Goal: Information Seeking & Learning: Learn about a topic

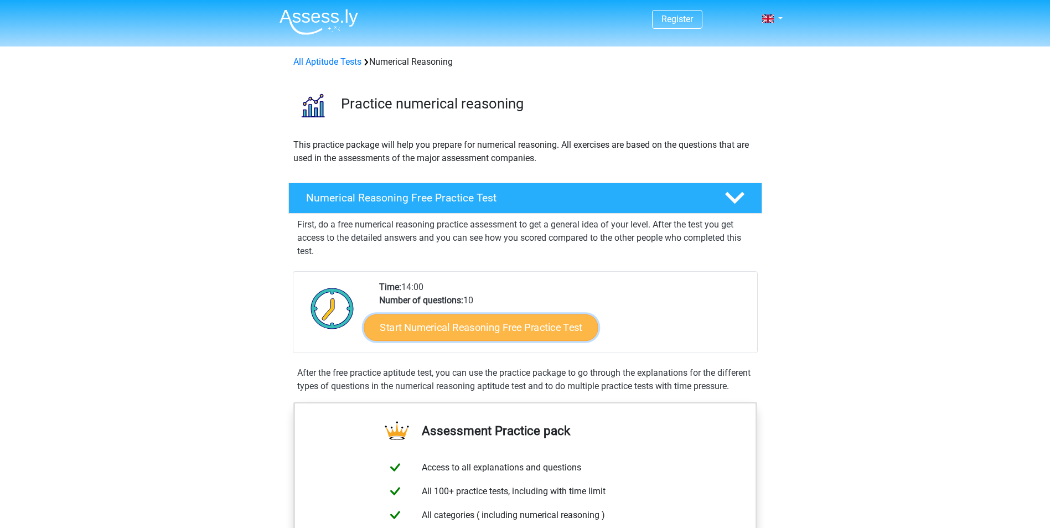
click at [477, 328] on link "Start Numerical Reasoning Free Practice Test" at bounding box center [481, 327] width 234 height 27
click at [465, 319] on link "Start Numerical Reasoning Free Practice Test" at bounding box center [481, 327] width 234 height 27
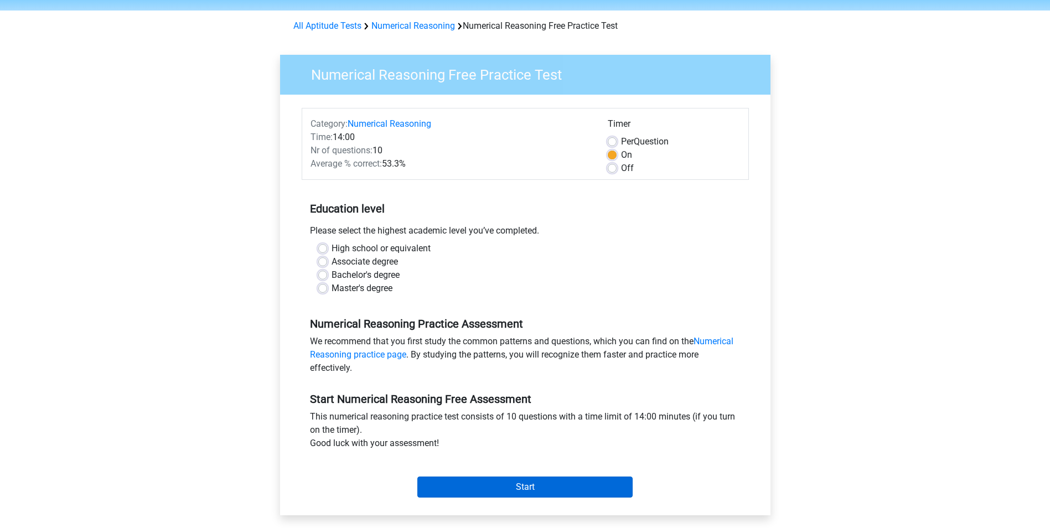
scroll to position [55, 0]
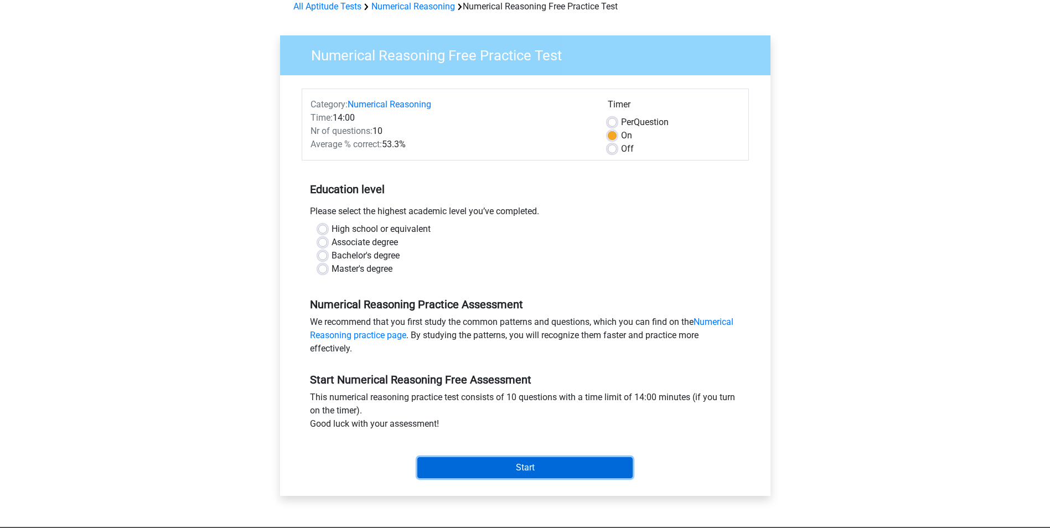
click at [569, 473] on input "Start" at bounding box center [524, 467] width 215 height 21
click at [621, 148] on label "Off" at bounding box center [627, 148] width 13 height 13
click at [615, 148] on input "Off" at bounding box center [612, 147] width 9 height 11
radio input "true"
click at [562, 470] on input "Start" at bounding box center [524, 467] width 215 height 21
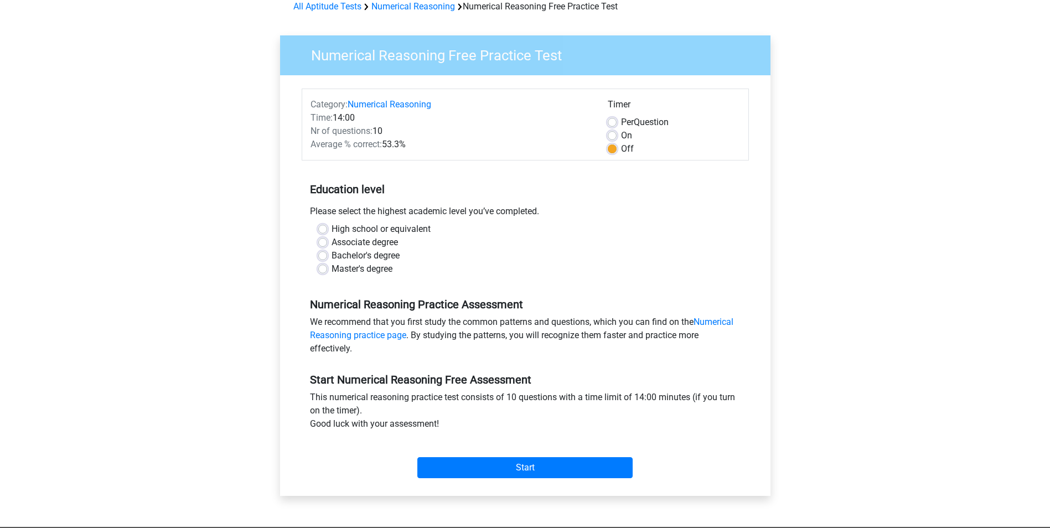
drag, startPoint x: 540, startPoint y: 229, endPoint x: 523, endPoint y: 234, distance: 18.0
click at [540, 230] on div "High school or equivalent" at bounding box center [525, 228] width 414 height 13
click at [332, 256] on label "Bachelor's degree" at bounding box center [366, 255] width 68 height 13
click at [324, 256] on input "Bachelor's degree" at bounding box center [322, 254] width 9 height 11
radio input "true"
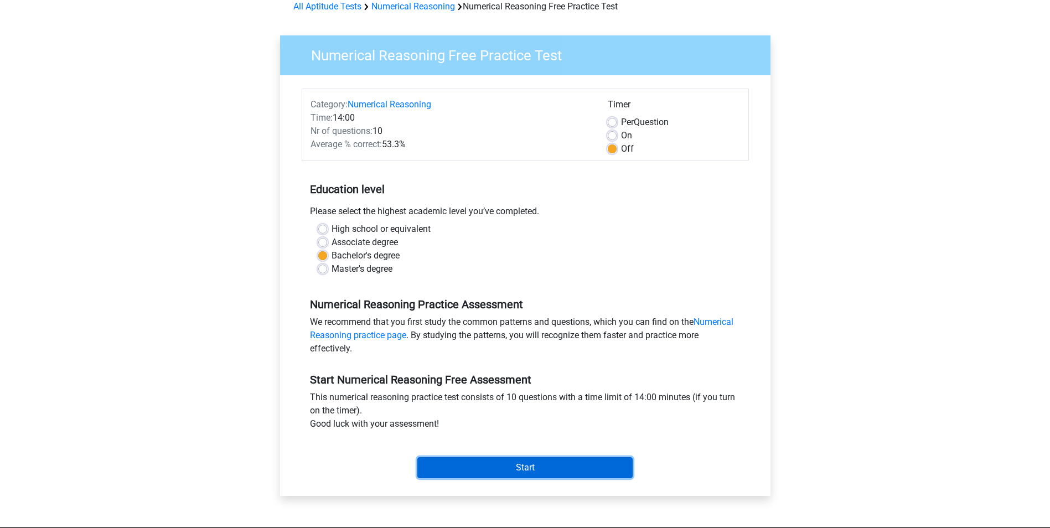
click at [477, 475] on input "Start" at bounding box center [524, 467] width 215 height 21
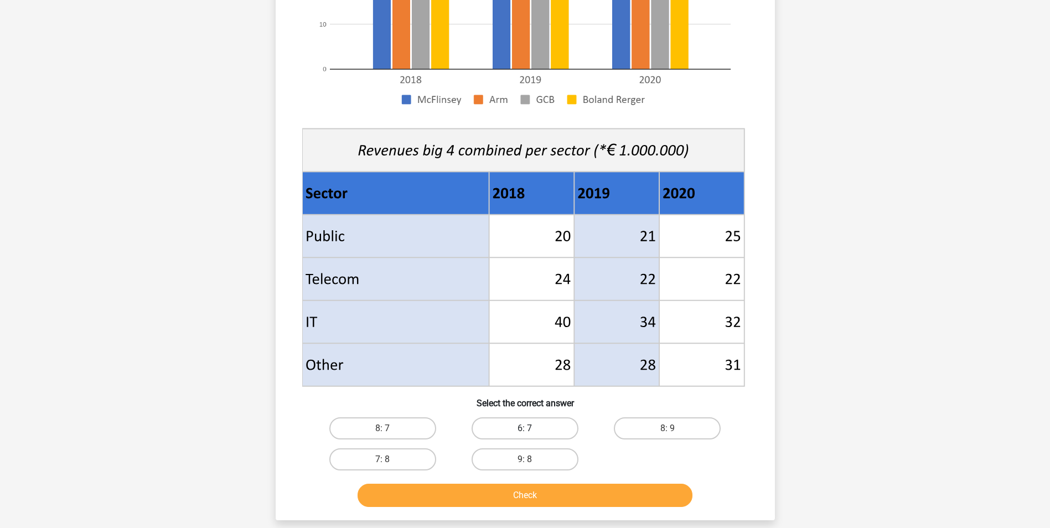
scroll to position [387, 0]
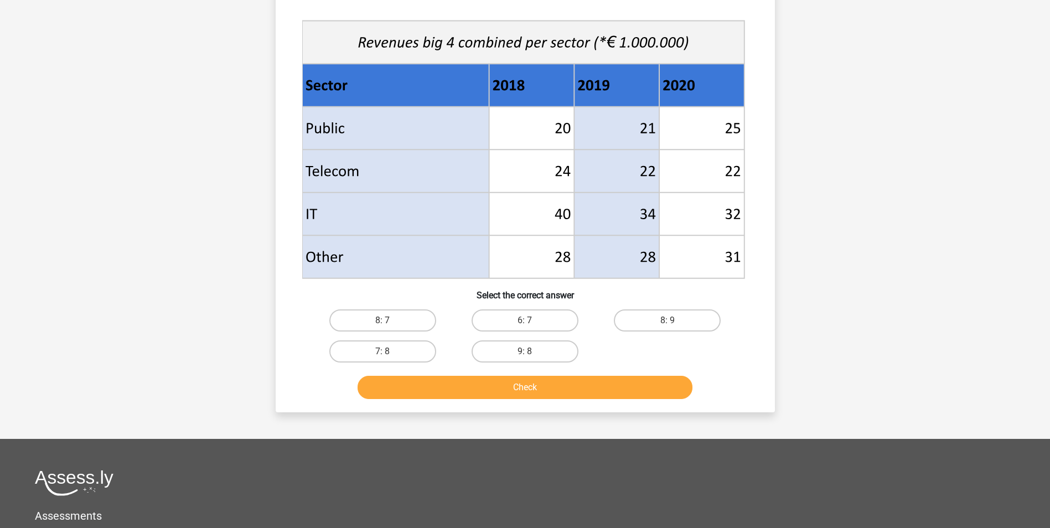
click at [386, 320] on input "8: 7" at bounding box center [385, 323] width 7 height 7
radio input "true"
click at [494, 388] on button "Check" at bounding box center [525, 387] width 335 height 23
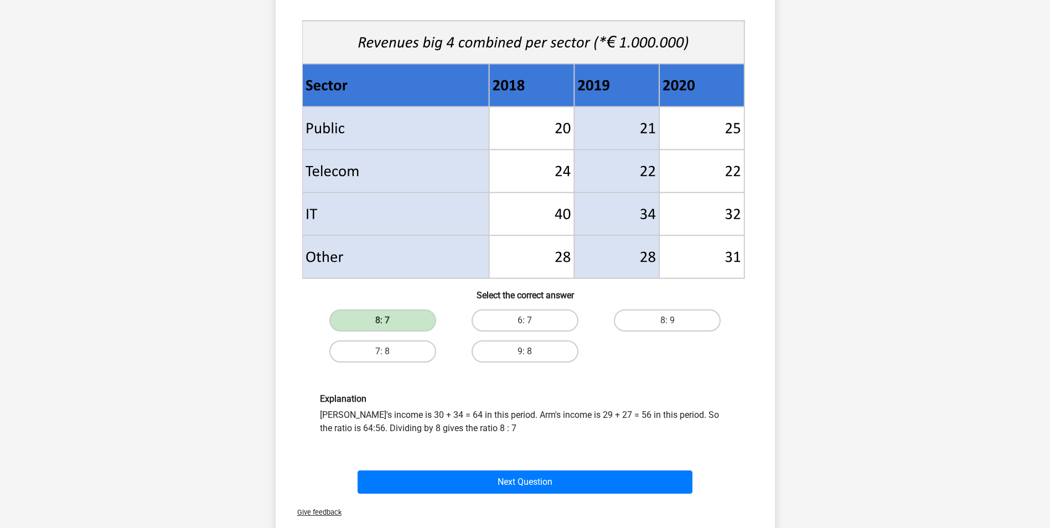
scroll to position [443, 0]
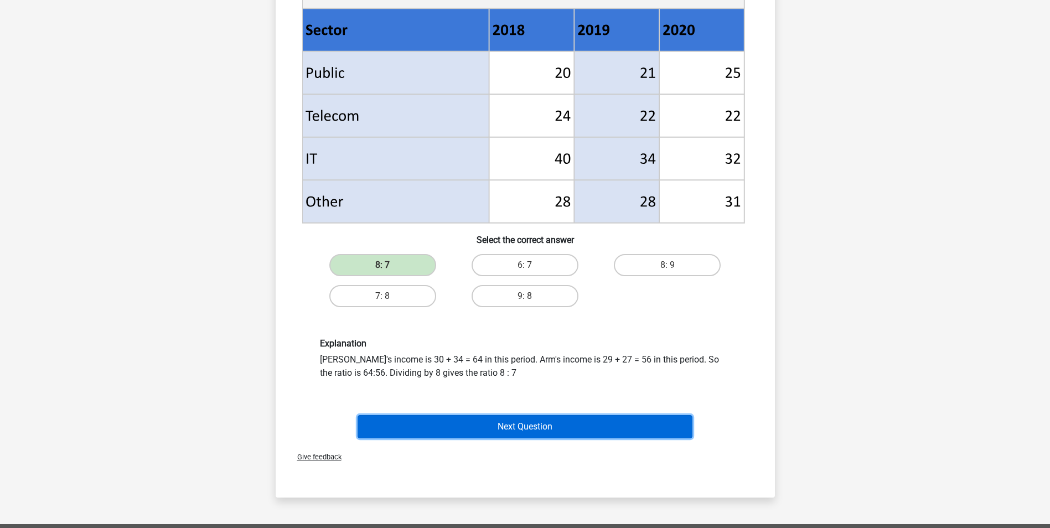
click at [524, 434] on button "Next Question" at bounding box center [525, 426] width 335 height 23
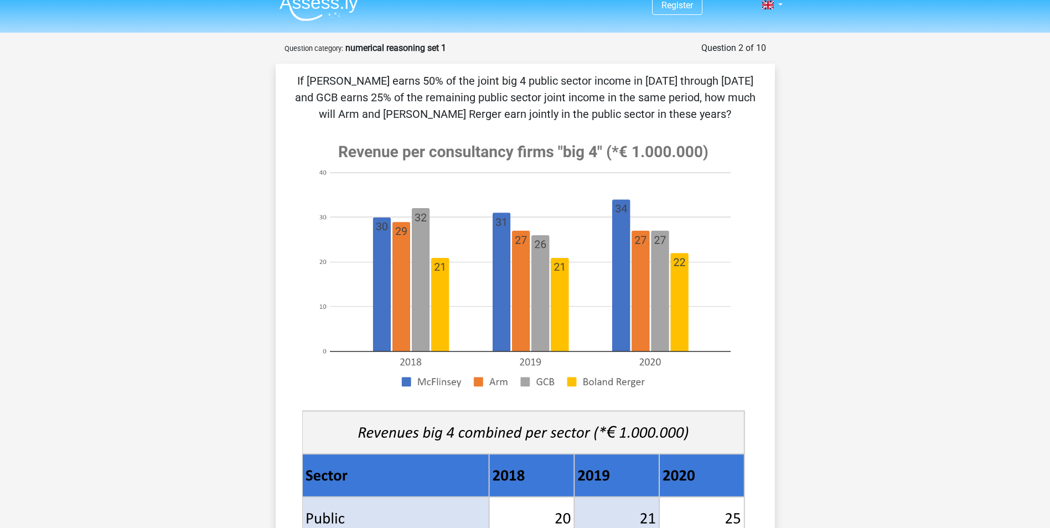
scroll to position [0, 0]
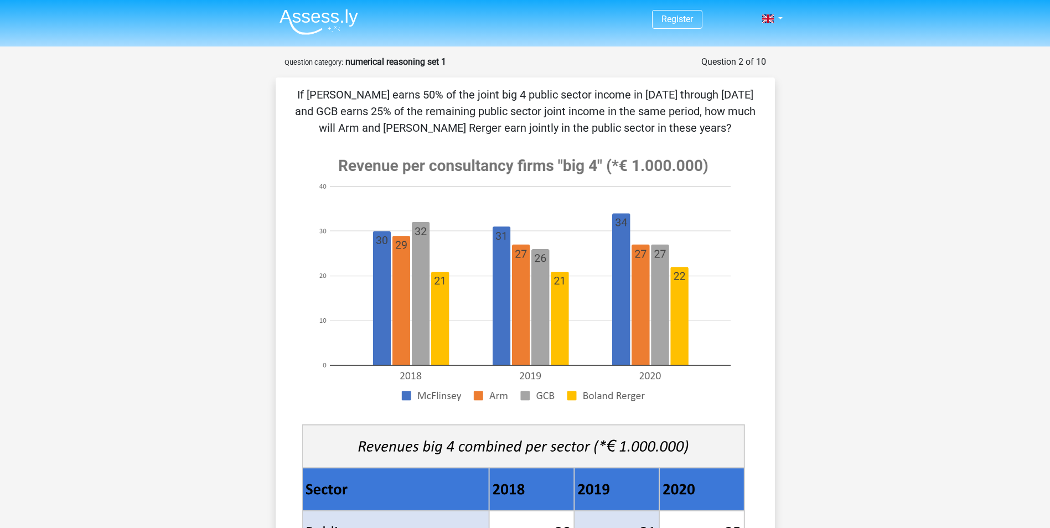
drag, startPoint x: 427, startPoint y: 128, endPoint x: 671, endPoint y: 130, distance: 244.6
click at [671, 130] on p "If McFlinsey earns 50% of the joint big 4 public sector income in 2018 through …" at bounding box center [525, 111] width 464 height 50
drag, startPoint x: 410, startPoint y: 90, endPoint x: 603, endPoint y: 98, distance: 193.3
click at [603, 98] on p "If McFlinsey earns 50% of the joint big 4 public sector income in 2018 through …" at bounding box center [525, 111] width 464 height 50
drag, startPoint x: 327, startPoint y: 92, endPoint x: 556, endPoint y: 89, distance: 229.1
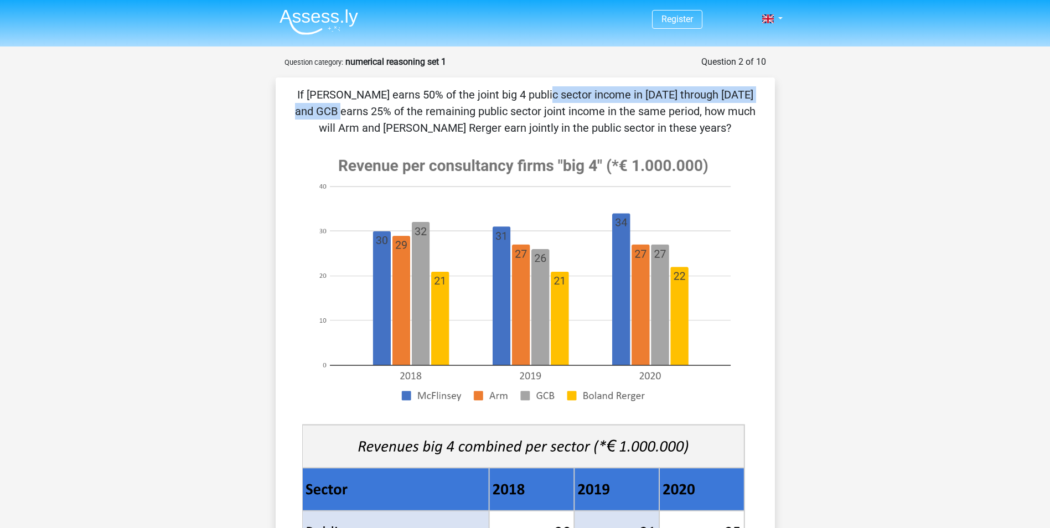
click at [556, 89] on p "If McFlinsey earns 50% of the joint big 4 public sector income in 2018 through …" at bounding box center [525, 111] width 464 height 50
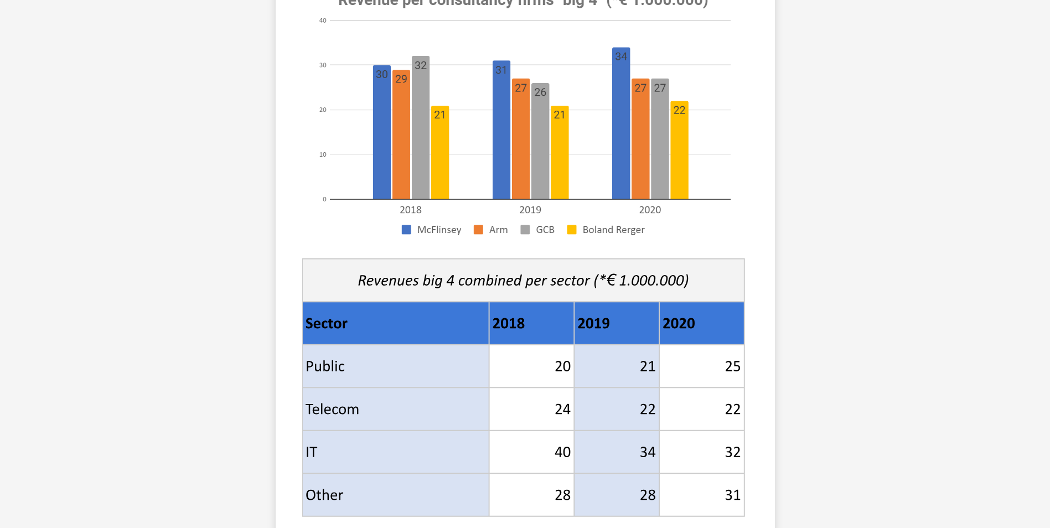
scroll to position [387, 0]
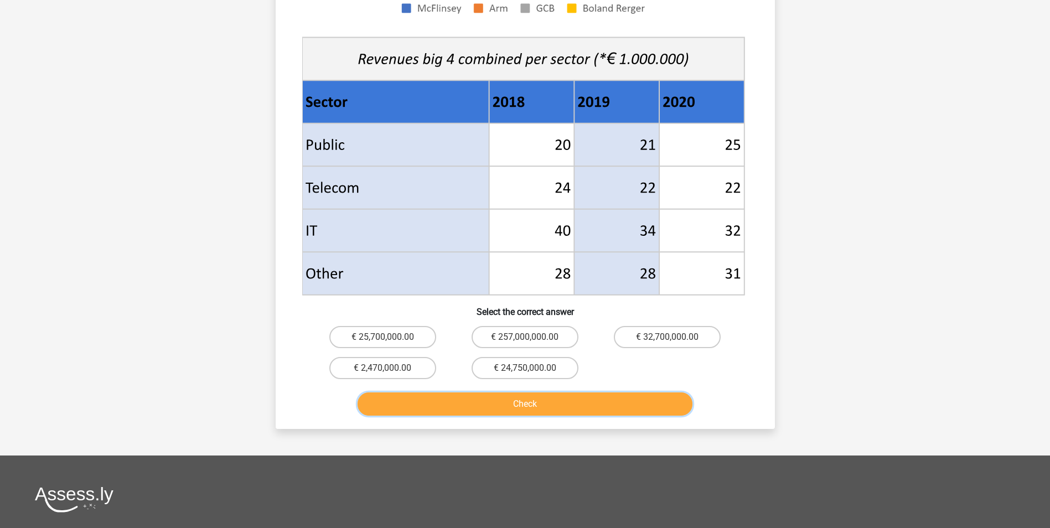
click at [628, 406] on button "Check" at bounding box center [525, 403] width 335 height 23
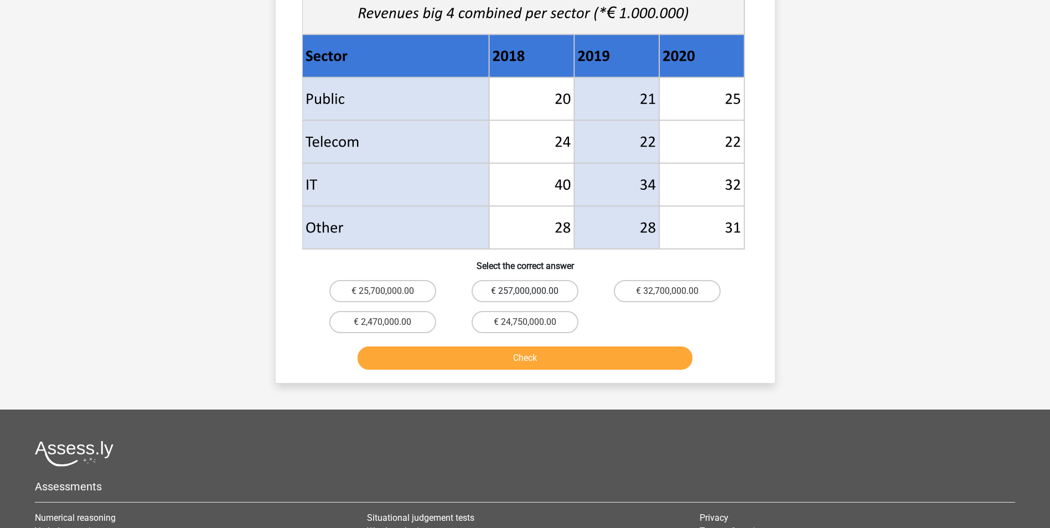
scroll to position [443, 0]
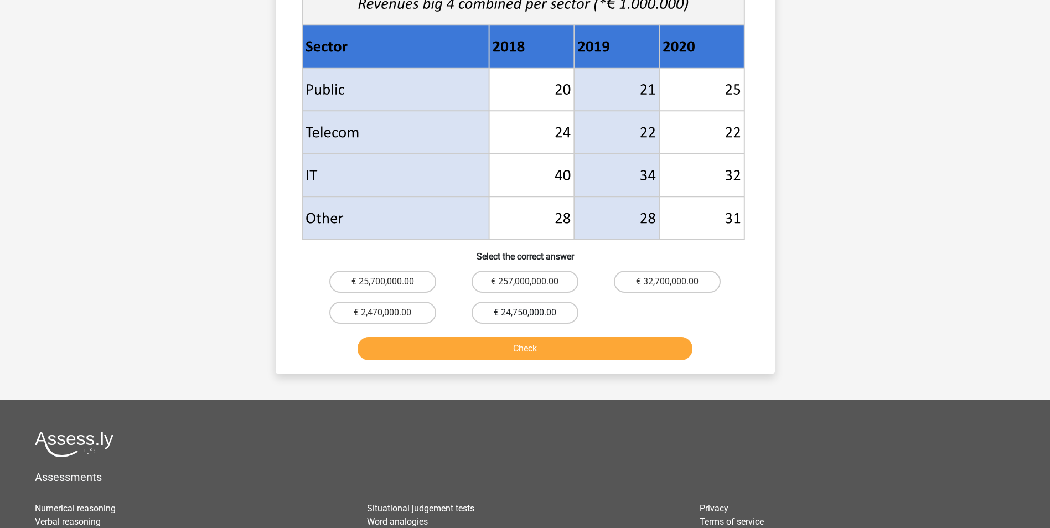
click at [520, 310] on label "€ 24,750,000.00" at bounding box center [525, 313] width 107 height 22
click at [525, 313] on input "€ 24,750,000.00" at bounding box center [528, 316] width 7 height 7
radio input "true"
click at [545, 348] on button "Check" at bounding box center [525, 348] width 335 height 23
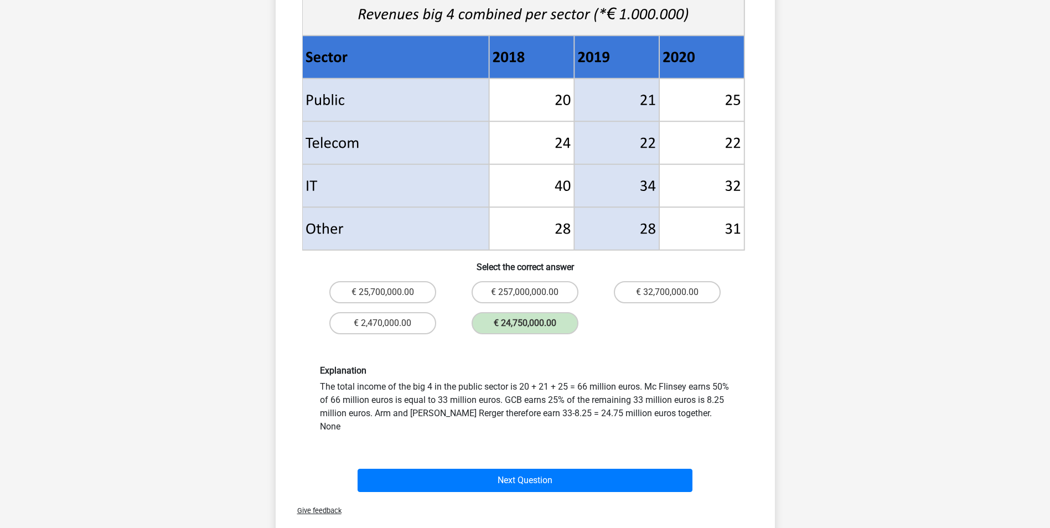
scroll to position [553, 0]
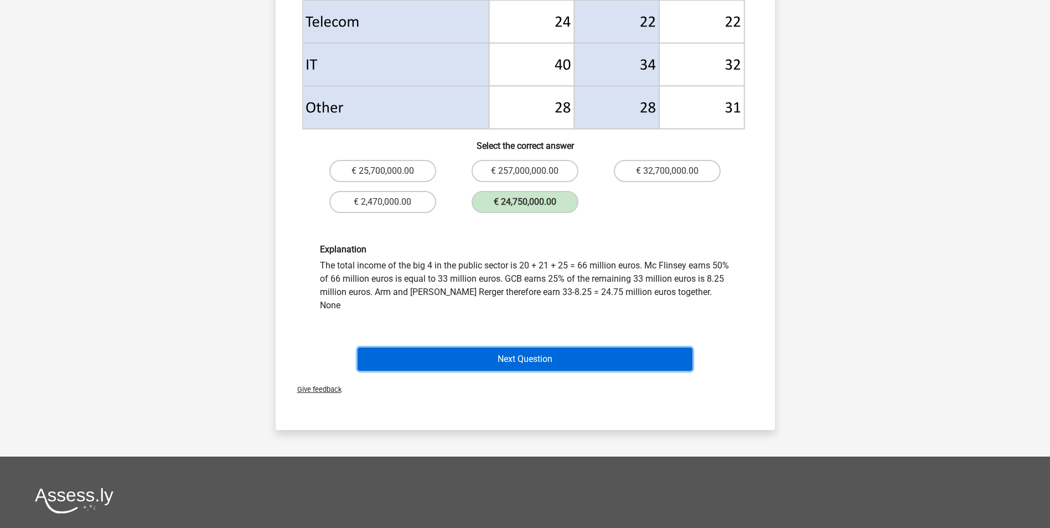
click at [562, 348] on button "Next Question" at bounding box center [525, 359] width 335 height 23
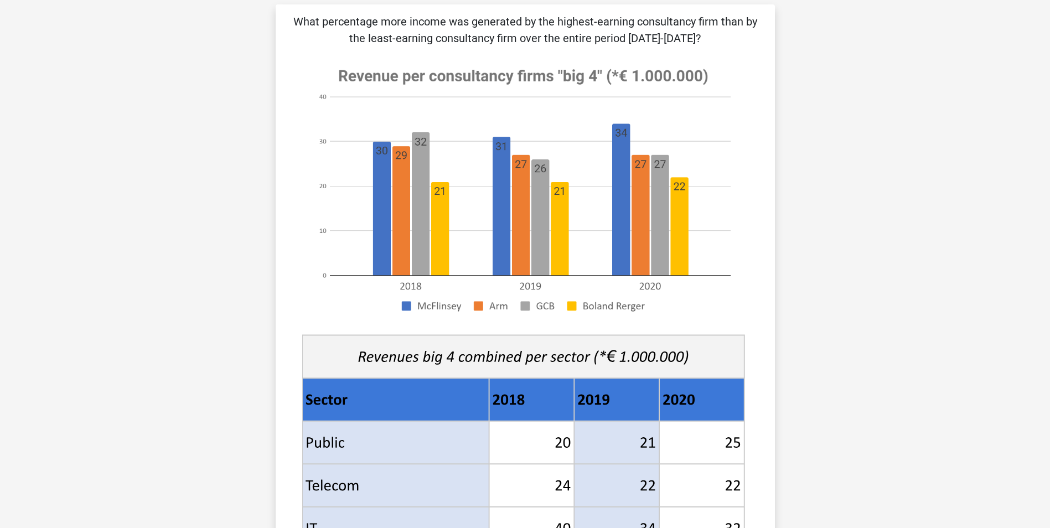
scroll to position [55, 0]
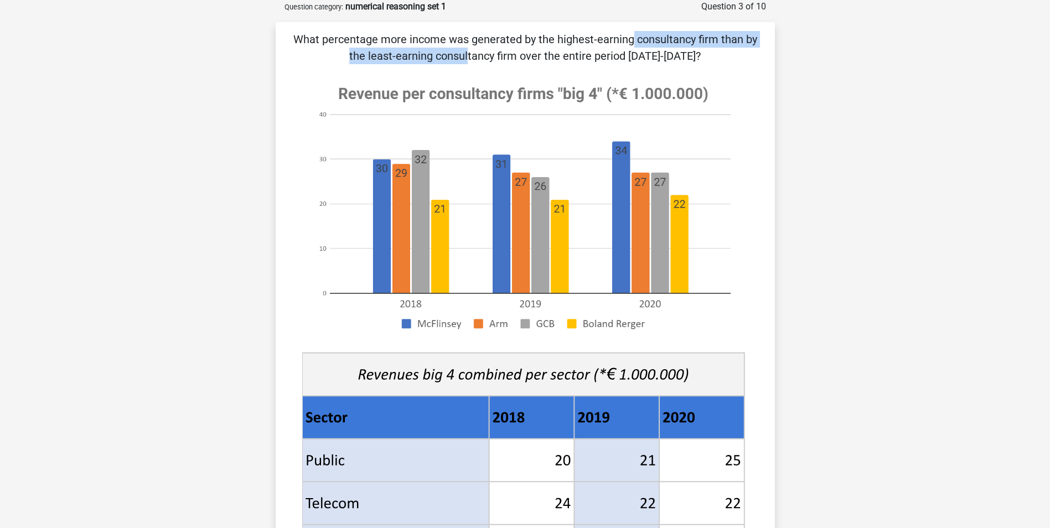
drag, startPoint x: 394, startPoint y: 35, endPoint x: 655, endPoint y: 41, distance: 260.7
click at [655, 41] on p "What percentage more income was generated by the highest-earning consultancy fi…" at bounding box center [525, 47] width 464 height 33
drag, startPoint x: 618, startPoint y: 61, endPoint x: 685, endPoint y: 59, distance: 67.5
click at [685, 59] on p "What percentage more income was generated by the highest-earning consultancy fi…" at bounding box center [525, 47] width 464 height 33
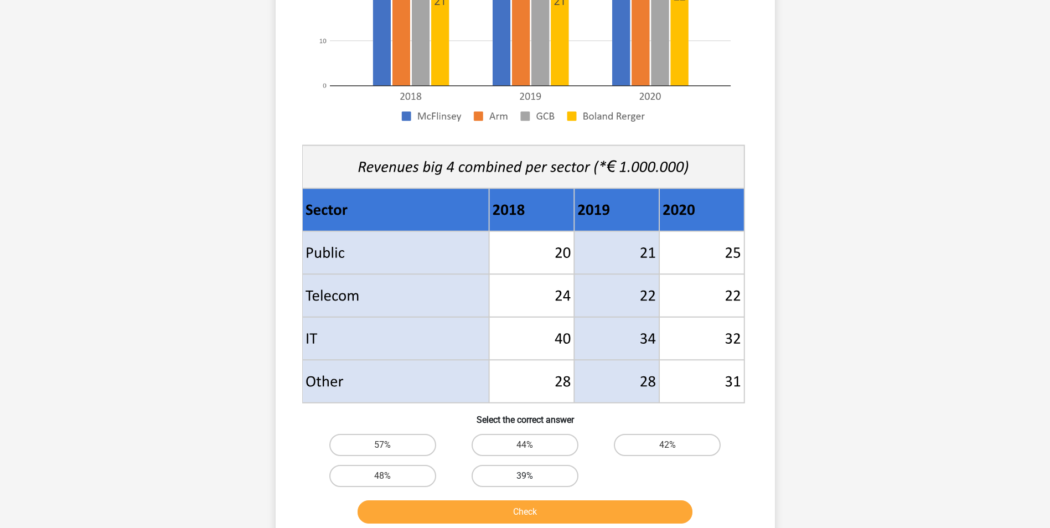
scroll to position [387, 0]
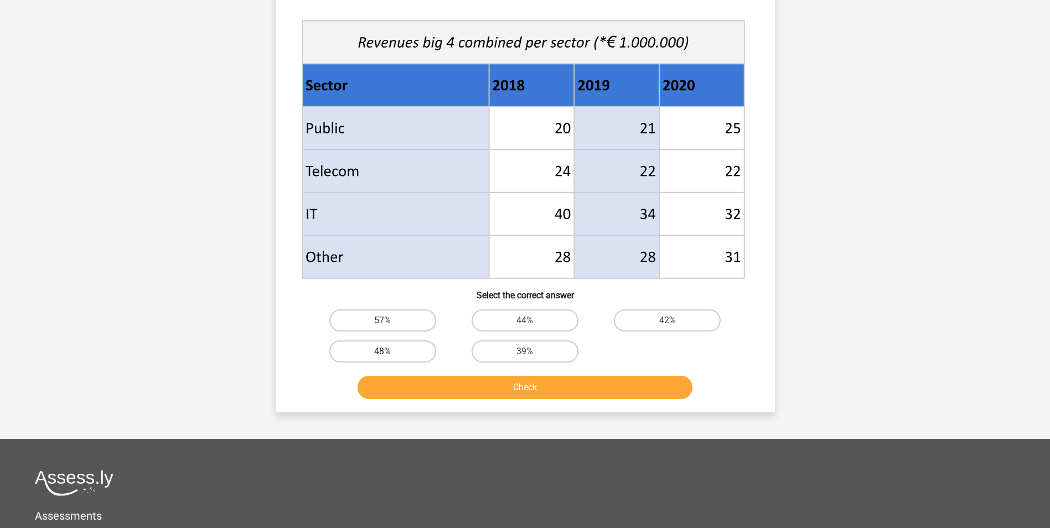
click at [390, 351] on label "48%" at bounding box center [382, 351] width 107 height 22
click at [390, 351] on input "48%" at bounding box center [385, 354] width 7 height 7
radio input "true"
click at [457, 388] on button "Check" at bounding box center [525, 387] width 335 height 23
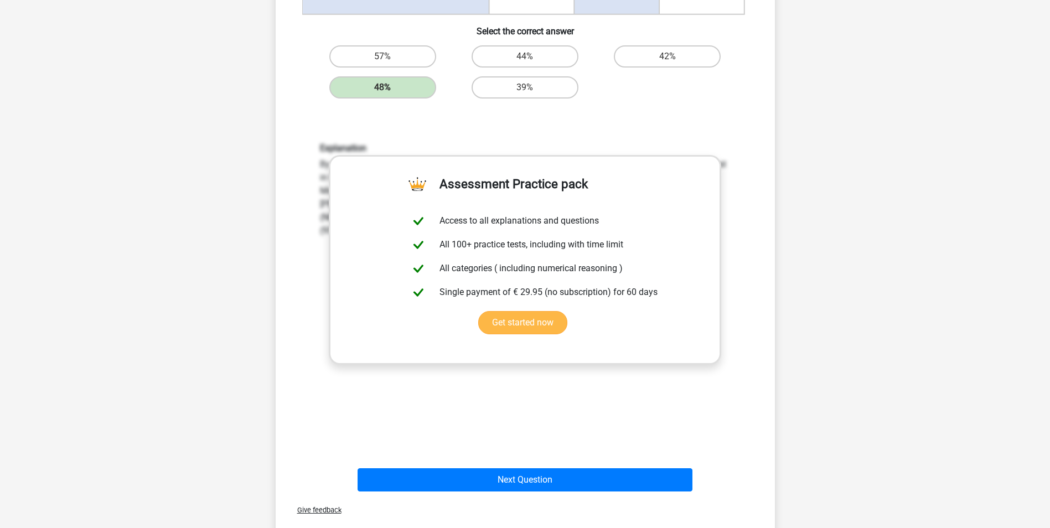
scroll to position [719, 0]
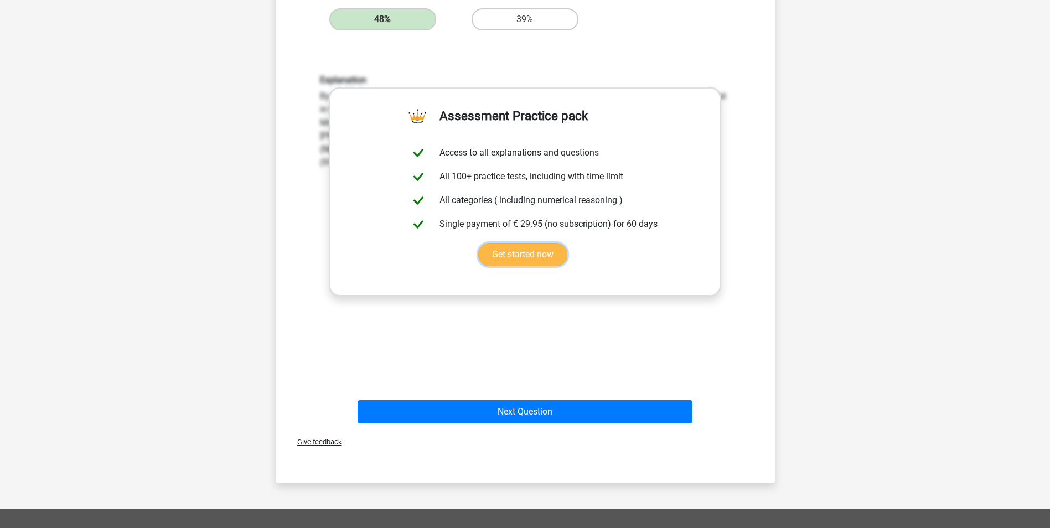
click at [527, 265] on link "Get started now" at bounding box center [522, 254] width 89 height 23
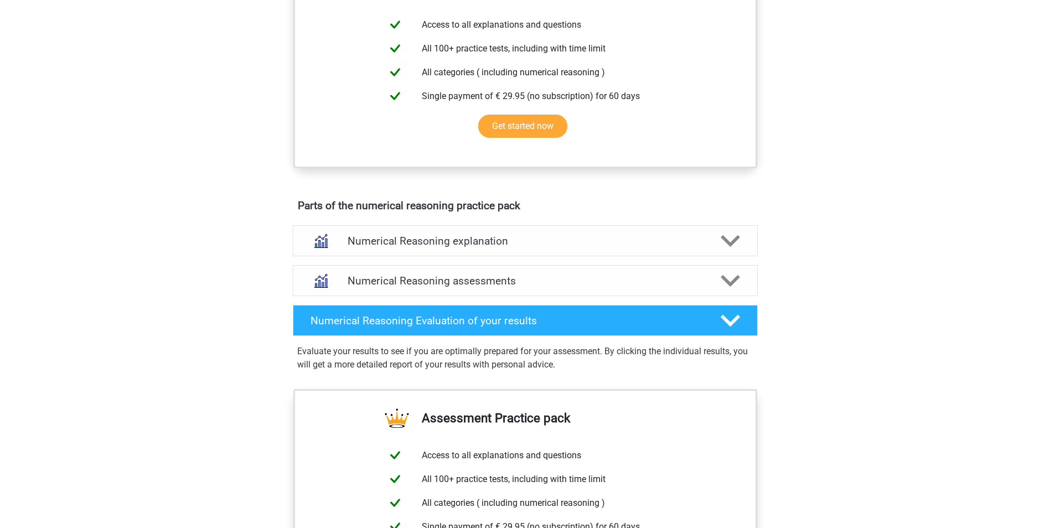
scroll to position [387, 0]
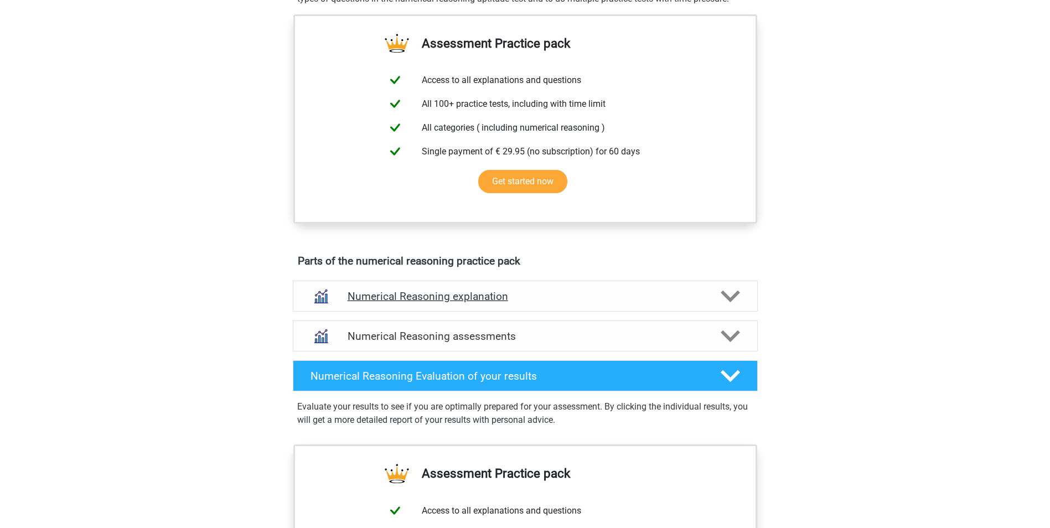
click at [517, 312] on div "Numerical Reasoning explanation" at bounding box center [525, 296] width 465 height 31
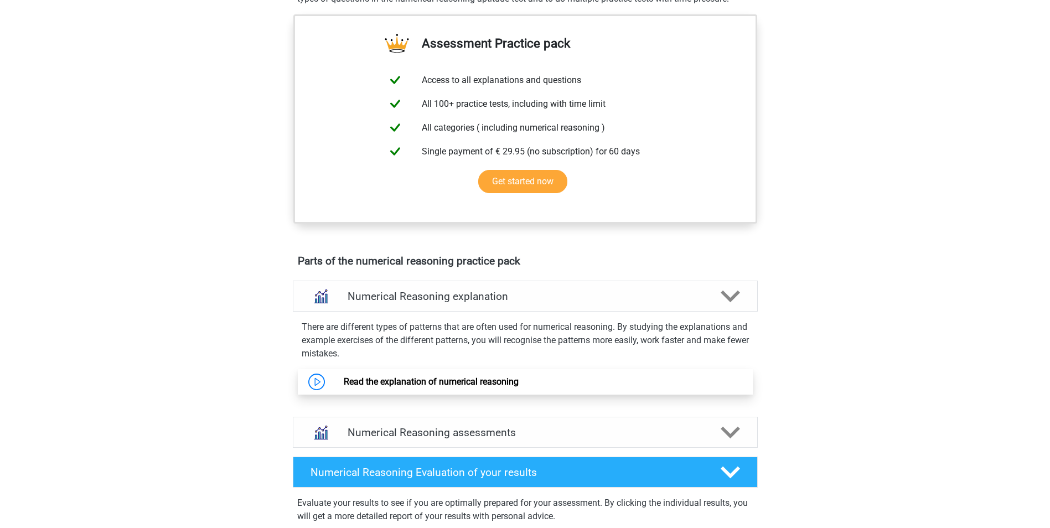
click at [492, 387] on link "Read the explanation of numerical reasoning" at bounding box center [431, 381] width 175 height 11
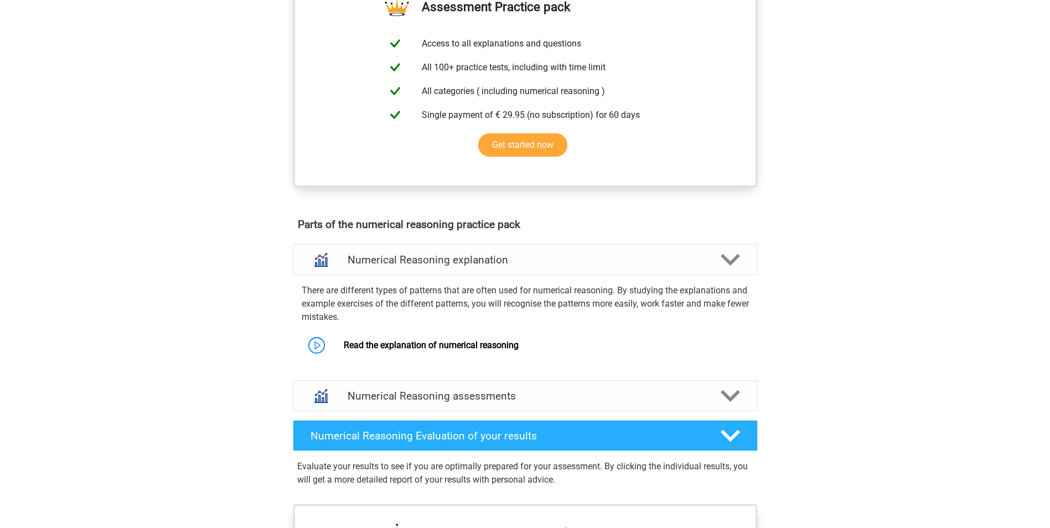
scroll to position [498, 0]
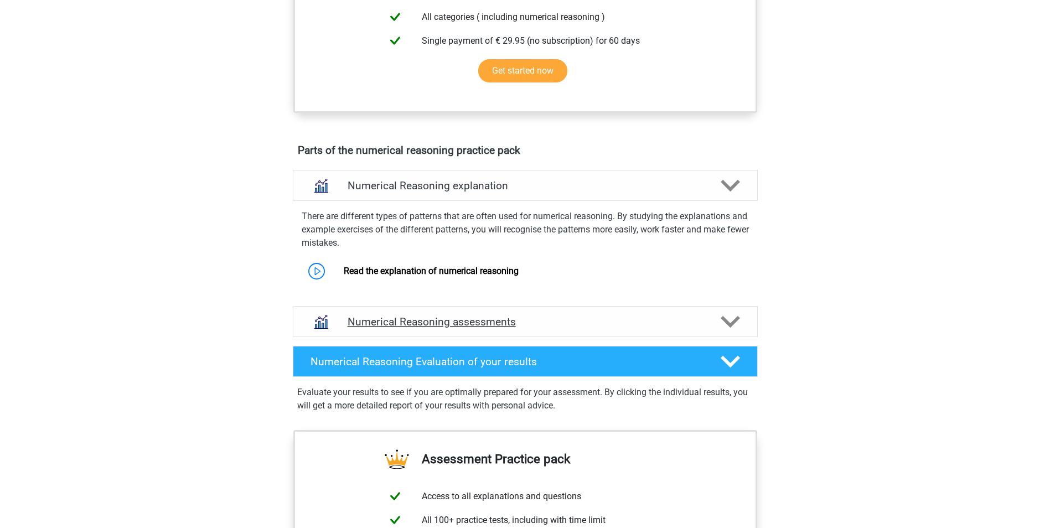
click at [563, 337] on div "Numerical Reasoning assessments" at bounding box center [525, 321] width 465 height 31
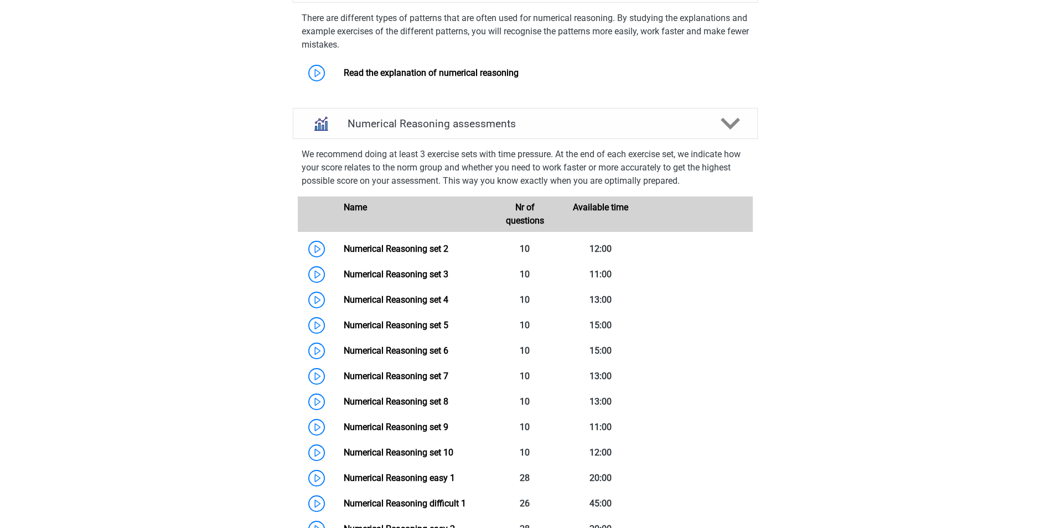
scroll to position [830, 0]
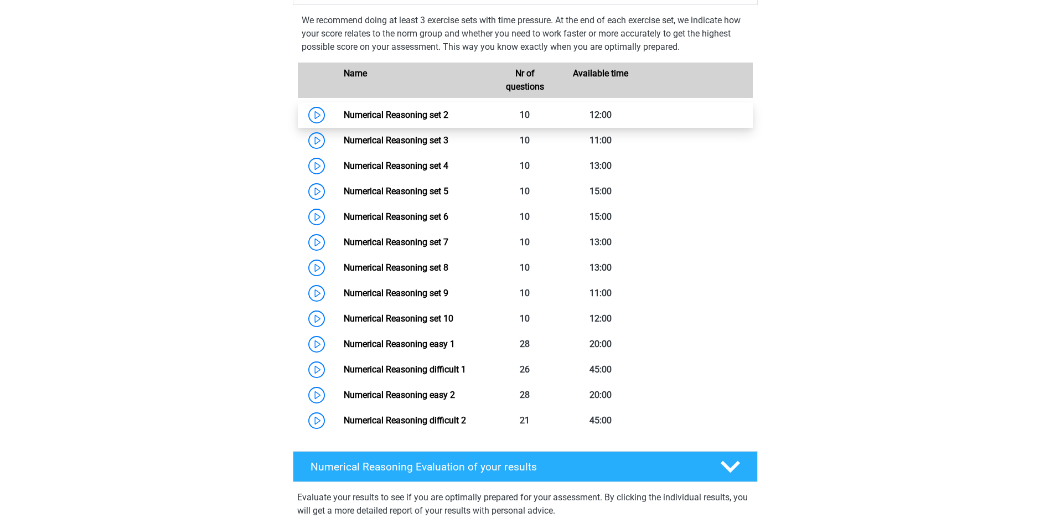
click at [344, 120] on link "Numerical Reasoning set 2" at bounding box center [396, 115] width 105 height 11
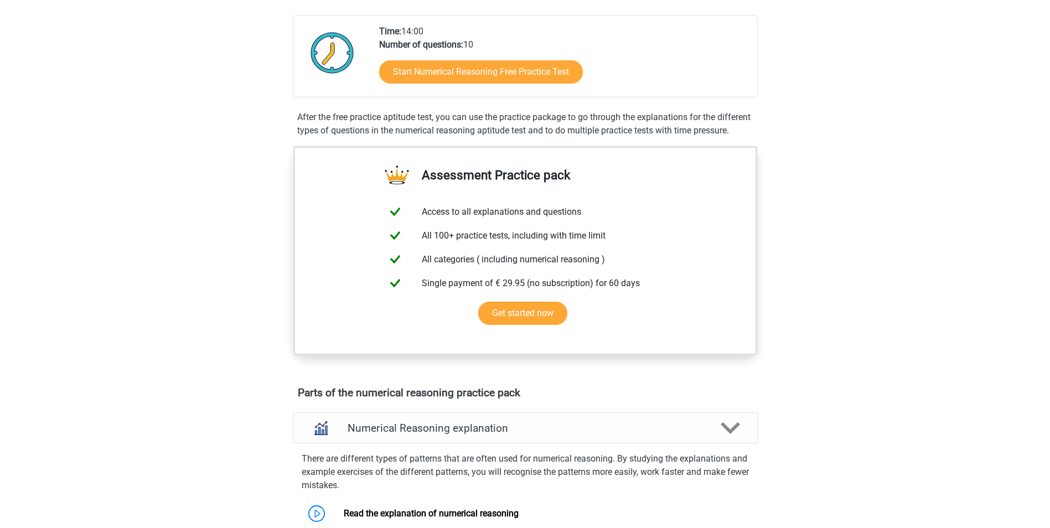
scroll to position [221, 0]
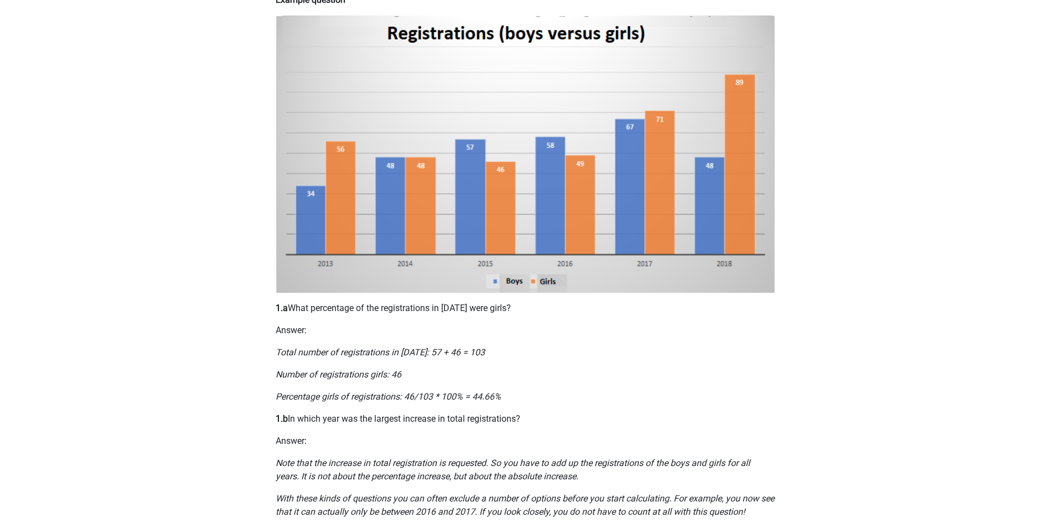
scroll to position [221, 0]
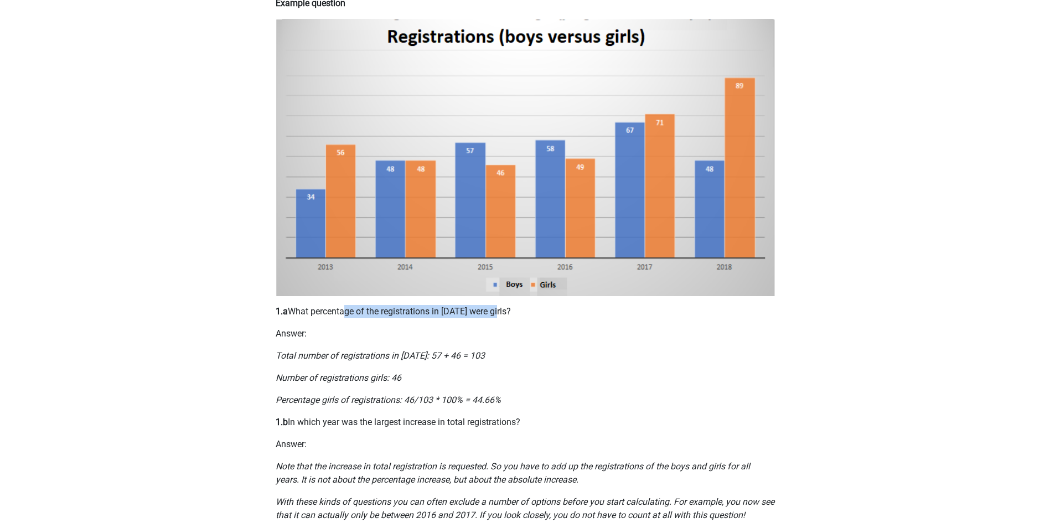
drag, startPoint x: 346, startPoint y: 310, endPoint x: 499, endPoint y: 315, distance: 152.3
click at [499, 315] on p "1.a What percentage of the registrations in [DATE] were girls?" at bounding box center [525, 311] width 499 height 13
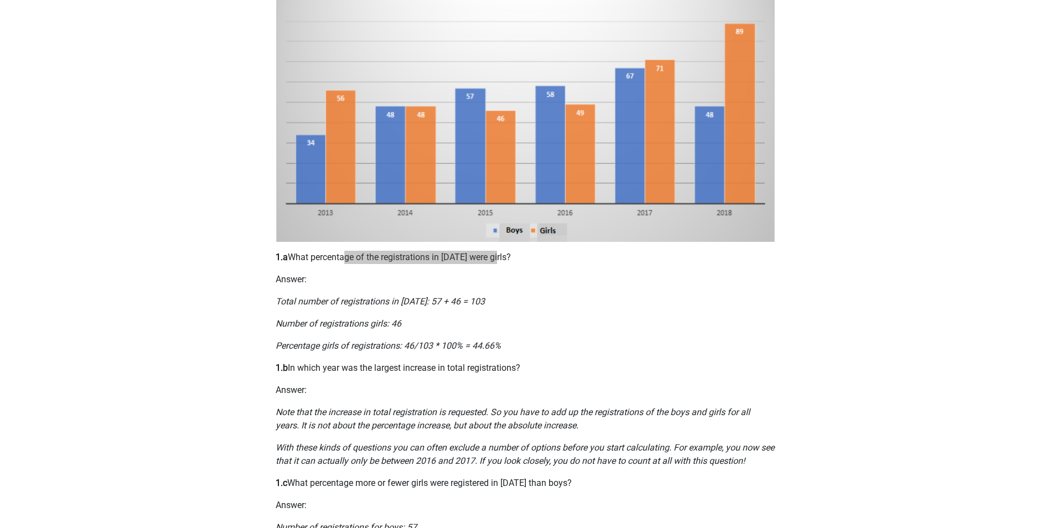
scroll to position [277, 0]
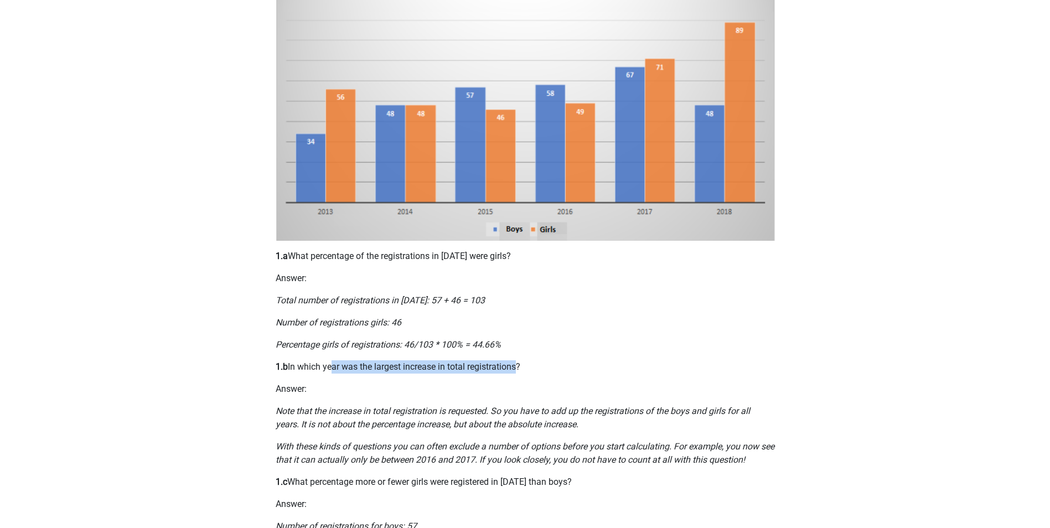
drag, startPoint x: 367, startPoint y: 359, endPoint x: 516, endPoint y: 365, distance: 149.6
click at [516, 365] on p "1.b In which year was the largest increase in total registrations?" at bounding box center [525, 366] width 499 height 13
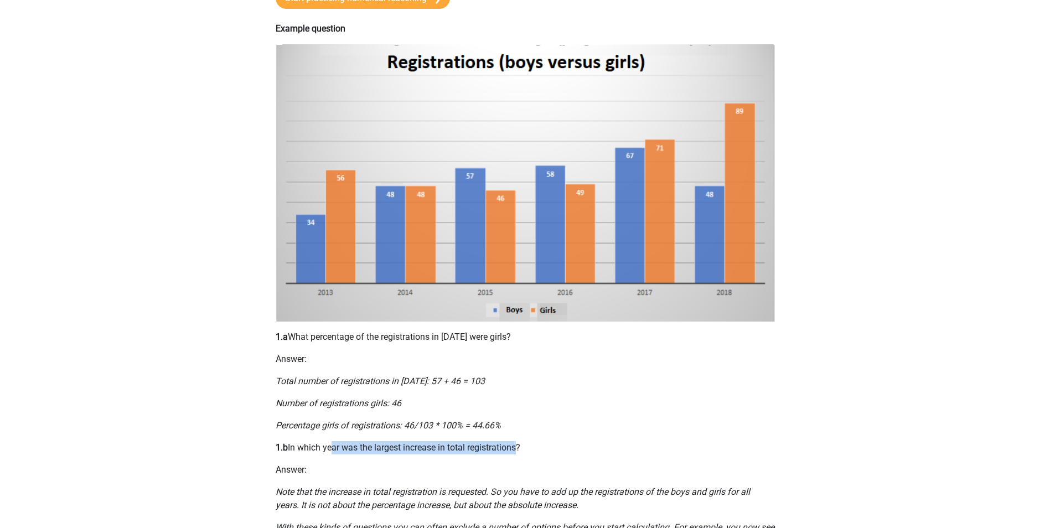
scroll to position [221, 0]
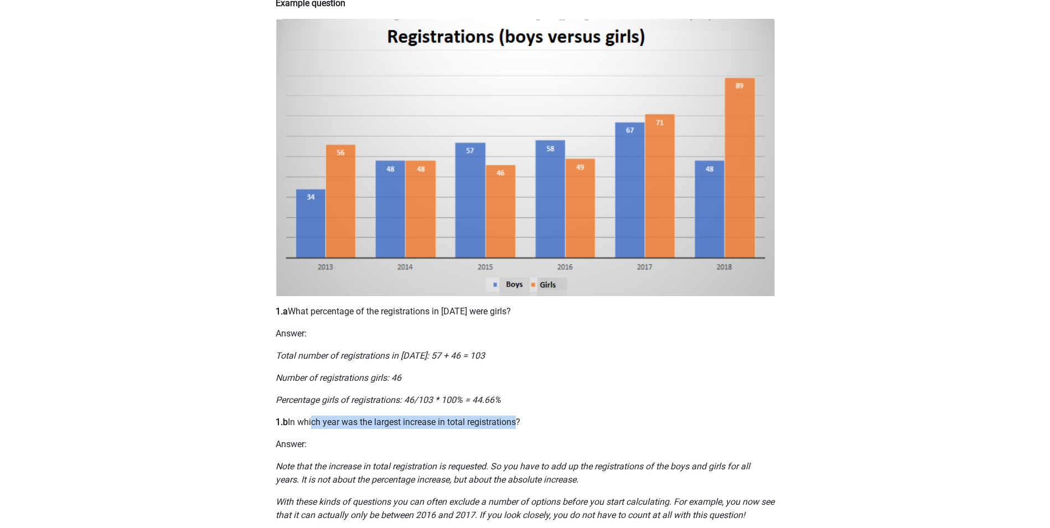
drag, startPoint x: 315, startPoint y: 420, endPoint x: 516, endPoint y: 420, distance: 200.9
click at [516, 420] on p "1.b In which year was the largest increase in total registrations?" at bounding box center [525, 422] width 499 height 13
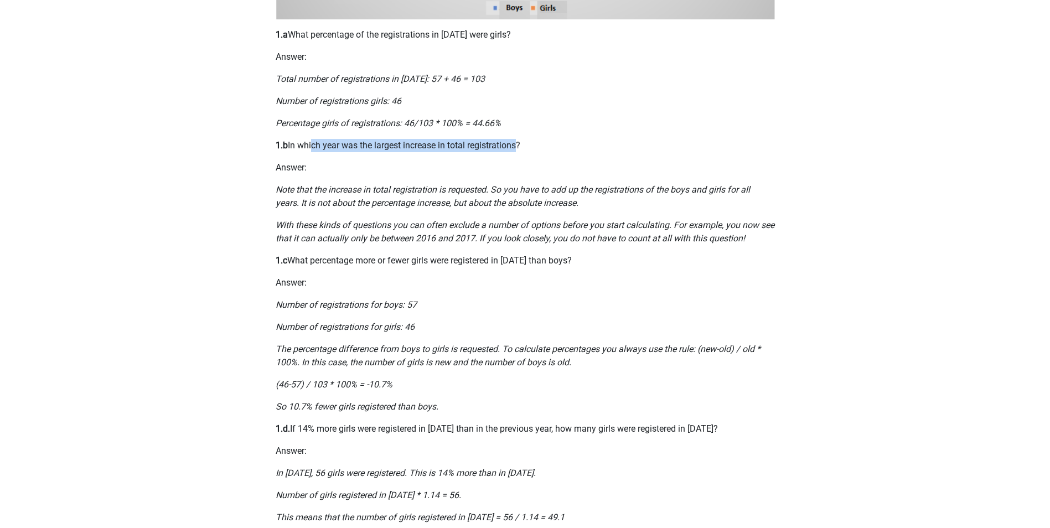
scroll to position [443, 0]
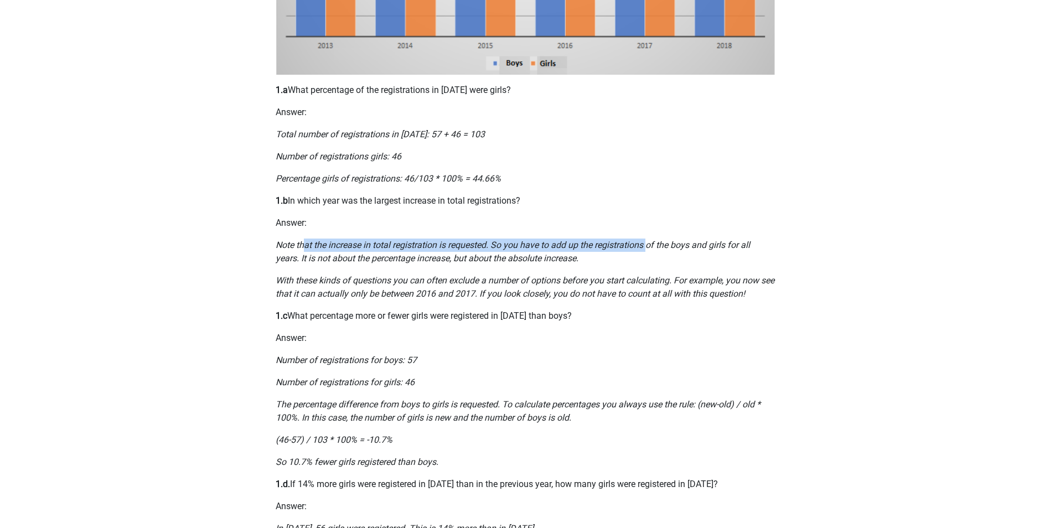
drag, startPoint x: 303, startPoint y: 248, endPoint x: 650, endPoint y: 249, distance: 346.5
click at [650, 249] on icon "Note that the increase in total registration is requested. So you have to add u…" at bounding box center [513, 252] width 474 height 24
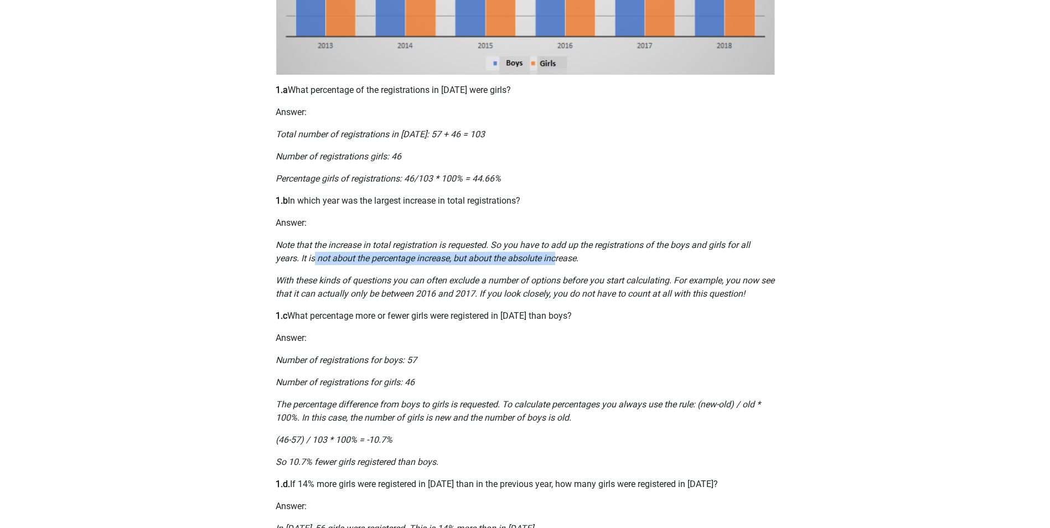
drag, startPoint x: 314, startPoint y: 254, endPoint x: 557, endPoint y: 261, distance: 242.5
click at [557, 261] on icon "Note that the increase in total registration is requested. So you have to add u…" at bounding box center [513, 252] width 474 height 24
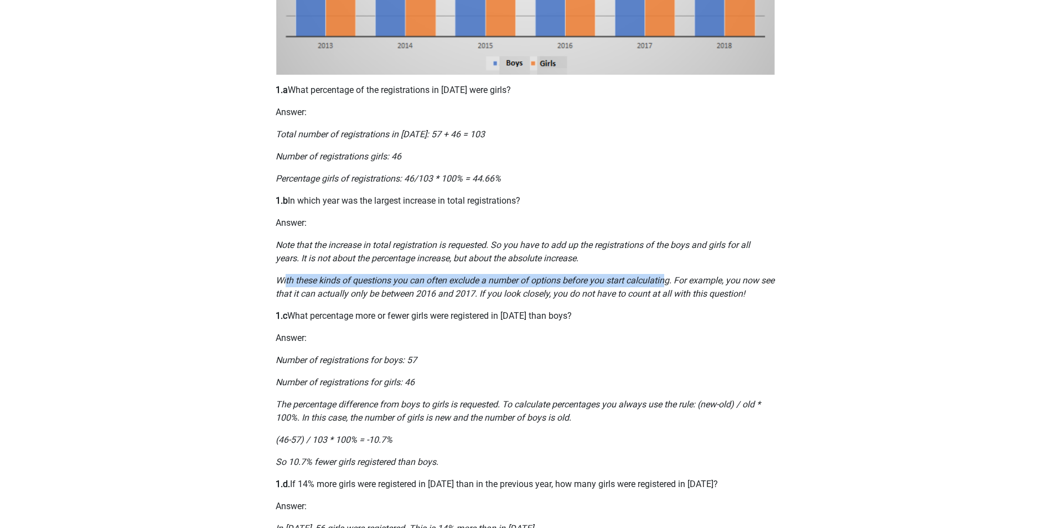
drag, startPoint x: 287, startPoint y: 282, endPoint x: 667, endPoint y: 276, distance: 380.3
click at [667, 276] on icon "With these kinds of questions you can often exclude a number of options before …" at bounding box center [525, 287] width 499 height 24
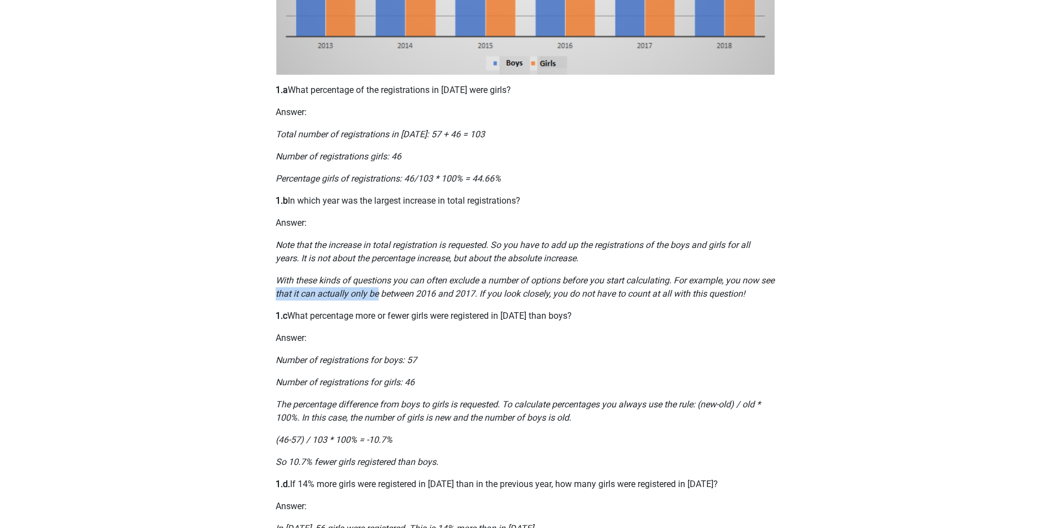
drag, startPoint x: 292, startPoint y: 293, endPoint x: 392, endPoint y: 296, distance: 99.6
click at [392, 296] on icon "With these kinds of questions you can often exclude a number of options before …" at bounding box center [525, 287] width 499 height 24
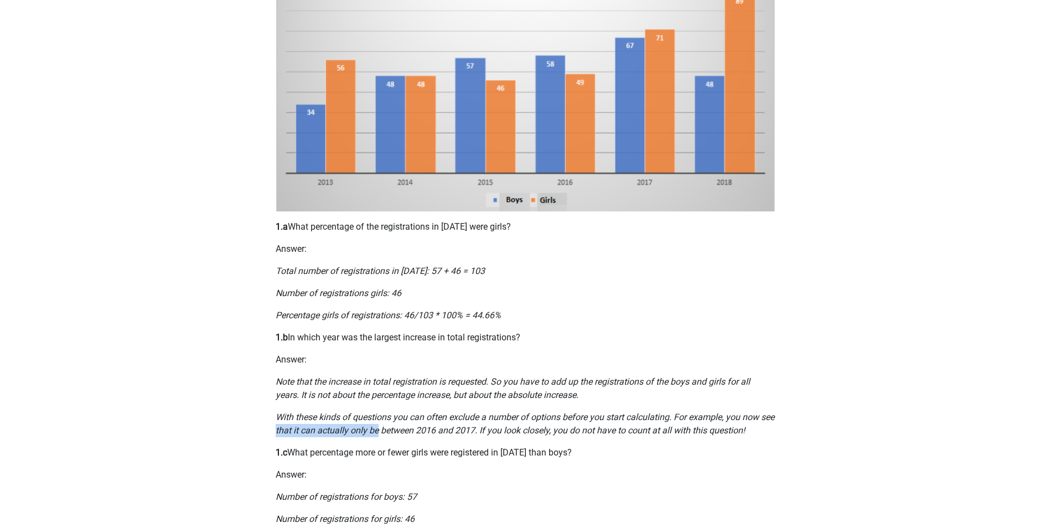
scroll to position [332, 0]
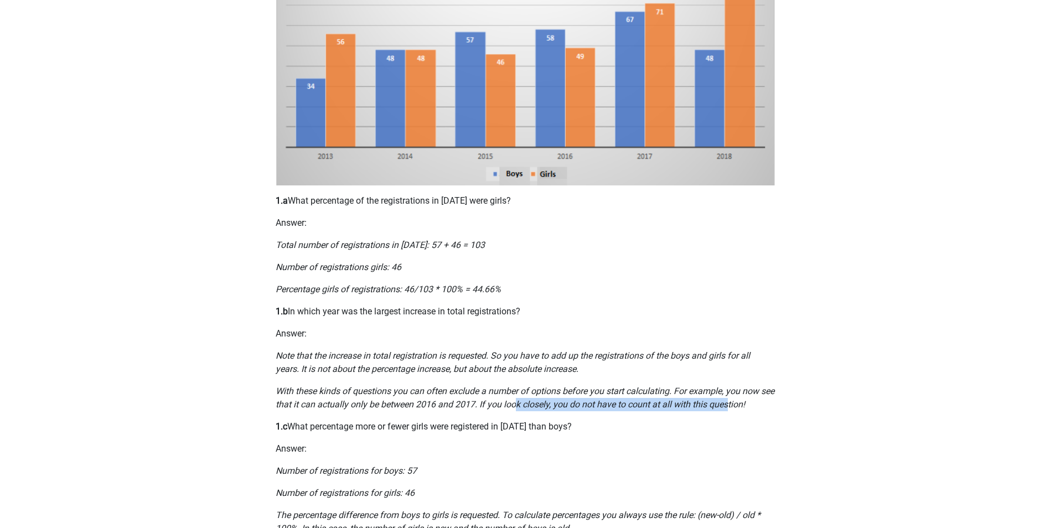
drag, startPoint x: 538, startPoint y: 406, endPoint x: 743, endPoint y: 400, distance: 205.4
click at [743, 400] on icon "With these kinds of questions you can often exclude a number of options before …" at bounding box center [525, 398] width 499 height 24
drag, startPoint x: 743, startPoint y: 400, endPoint x: 608, endPoint y: 412, distance: 135.6
click at [608, 413] on div "The Numerical Reasoning part of the Aptitude Test, tests how well you can inter…" at bounding box center [525, 239] width 526 height 989
drag, startPoint x: 602, startPoint y: 405, endPoint x: 758, endPoint y: 410, distance: 156.7
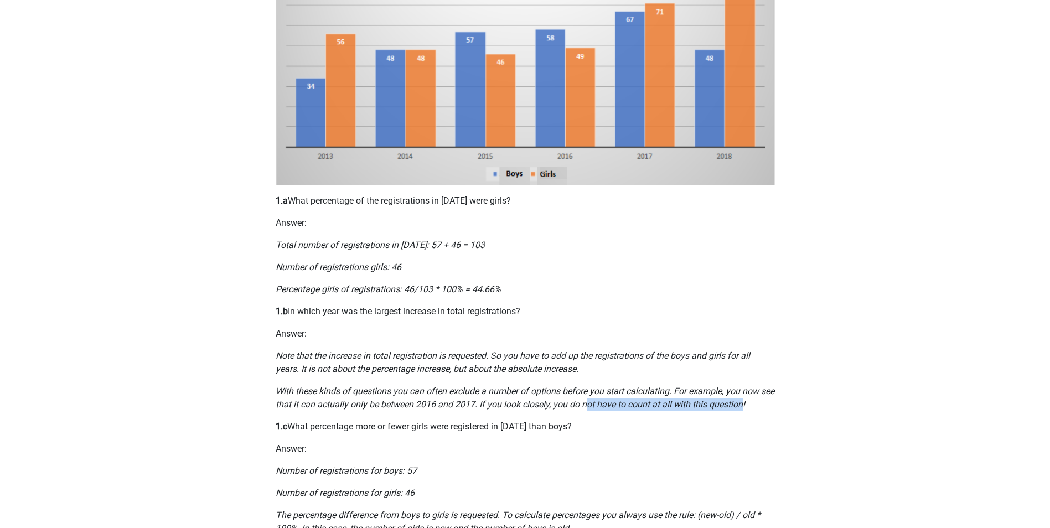
click at [758, 410] on icon "With these kinds of questions you can often exclude a number of options before …" at bounding box center [525, 398] width 499 height 24
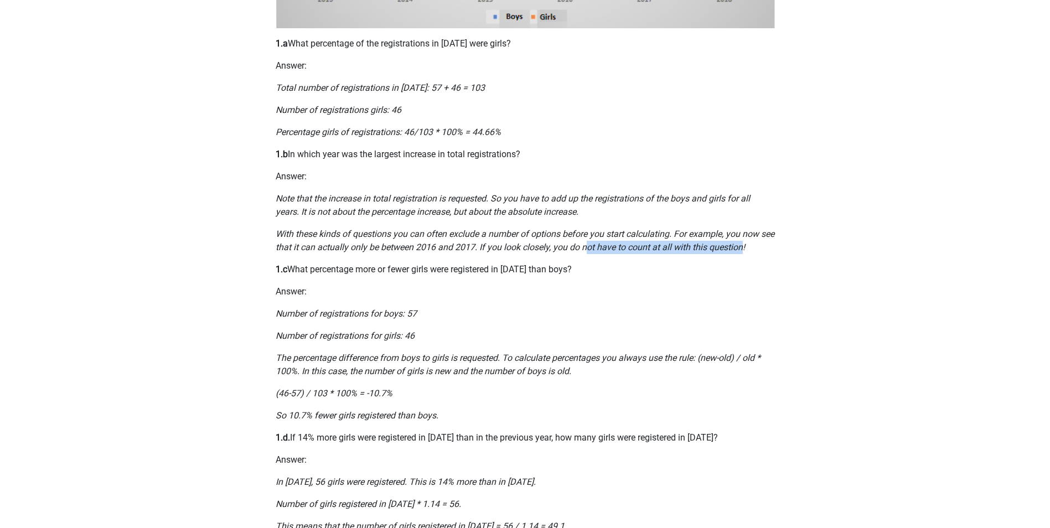
scroll to position [553, 0]
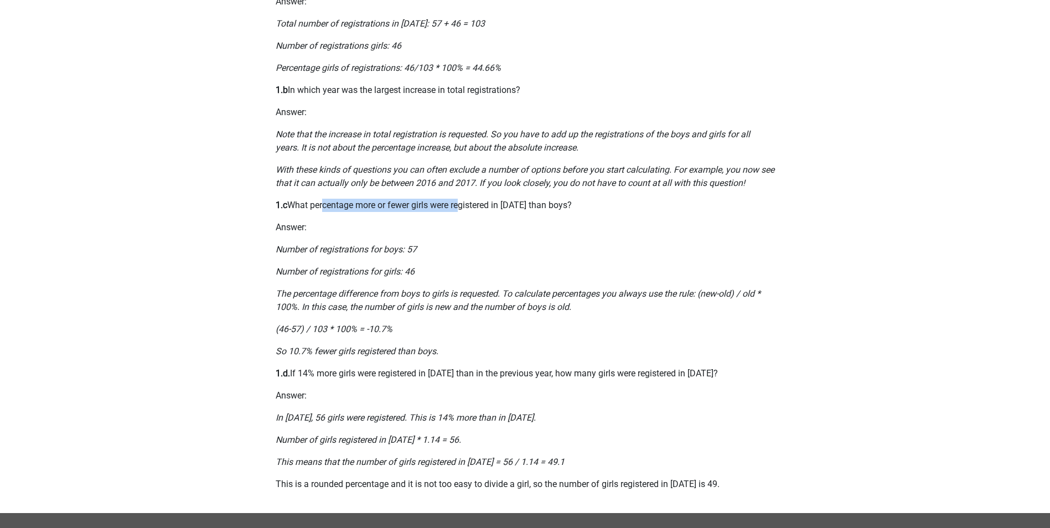
drag, startPoint x: 323, startPoint y: 203, endPoint x: 461, endPoint y: 202, distance: 138.4
click at [461, 202] on p "1.c What percentage more or fewer girls were registered in 2015 than boys?" at bounding box center [525, 205] width 499 height 13
drag, startPoint x: 461, startPoint y: 202, endPoint x: 457, endPoint y: 218, distance: 16.0
click at [458, 217] on div "The Numerical Reasoning part of the Aptitude Test, tests how well you can inter…" at bounding box center [525, 18] width 526 height 989
drag, startPoint x: 366, startPoint y: 206, endPoint x: 553, endPoint y: 211, distance: 187.1
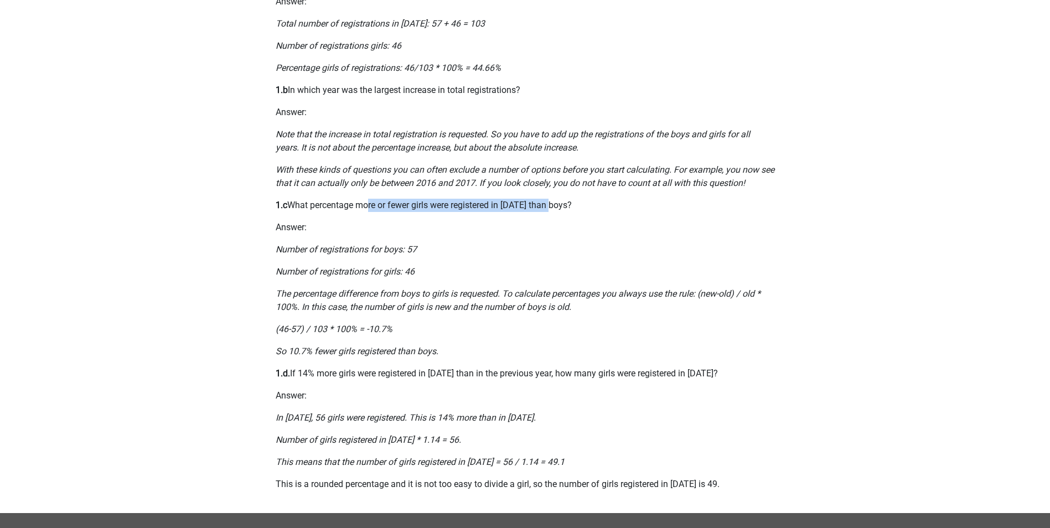
click at [553, 211] on p "1.c What percentage more or fewer girls were registered in 2015 than boys?" at bounding box center [525, 205] width 499 height 13
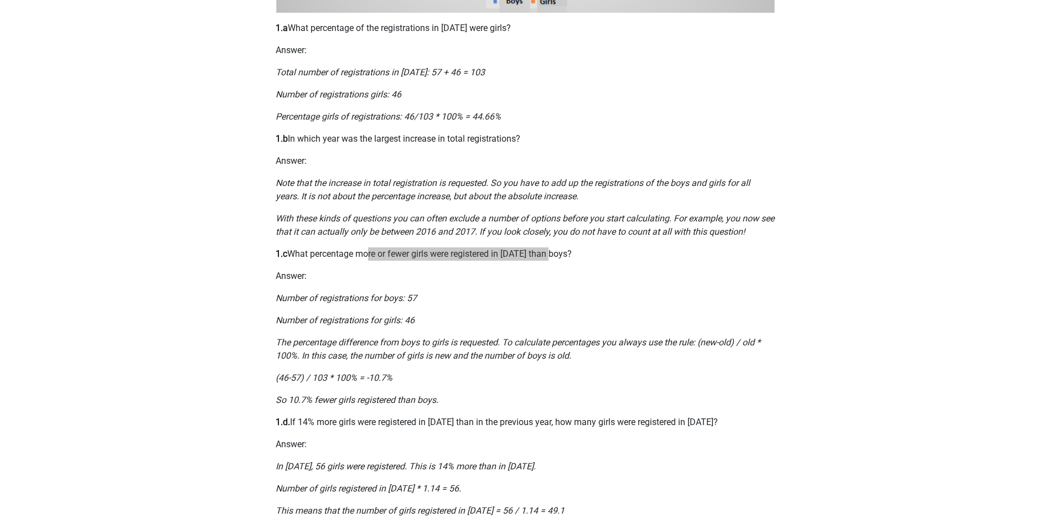
scroll to position [498, 0]
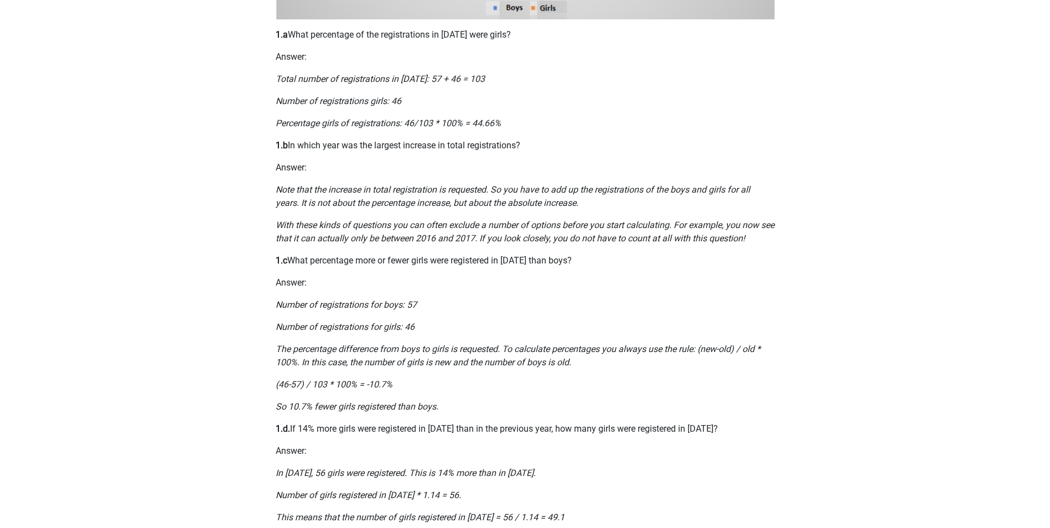
click at [338, 262] on p "1.c What percentage more or fewer girls were registered in 2015 than boys?" at bounding box center [525, 260] width 499 height 13
drag, startPoint x: 356, startPoint y: 259, endPoint x: 566, endPoint y: 260, distance: 209.8
click at [566, 260] on p "1.c What percentage more or fewer girls were registered in 2015 than boys?" at bounding box center [525, 260] width 499 height 13
drag, startPoint x: 357, startPoint y: 304, endPoint x: 426, endPoint y: 304, distance: 68.6
click at [426, 304] on p "Number of registrations for boys: 57" at bounding box center [525, 304] width 499 height 13
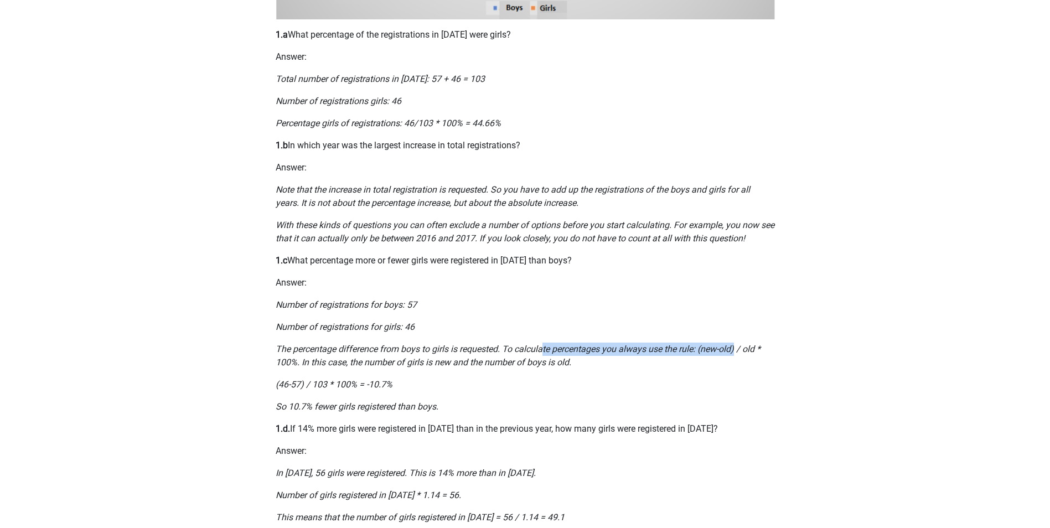
drag, startPoint x: 549, startPoint y: 348, endPoint x: 738, endPoint y: 351, distance: 188.7
click at [738, 351] on icon "The percentage difference from boys to girls is requested. To calculate percent…" at bounding box center [518, 356] width 485 height 24
click at [303, 386] on icon "(46-57) / 103 * 100% = -10.7%" at bounding box center [334, 384] width 117 height 11
drag, startPoint x: 315, startPoint y: 385, endPoint x: 329, endPoint y: 386, distance: 14.4
click at [329, 386] on icon "(46-57) / 103 * 100% = -10.7%" at bounding box center [334, 384] width 117 height 11
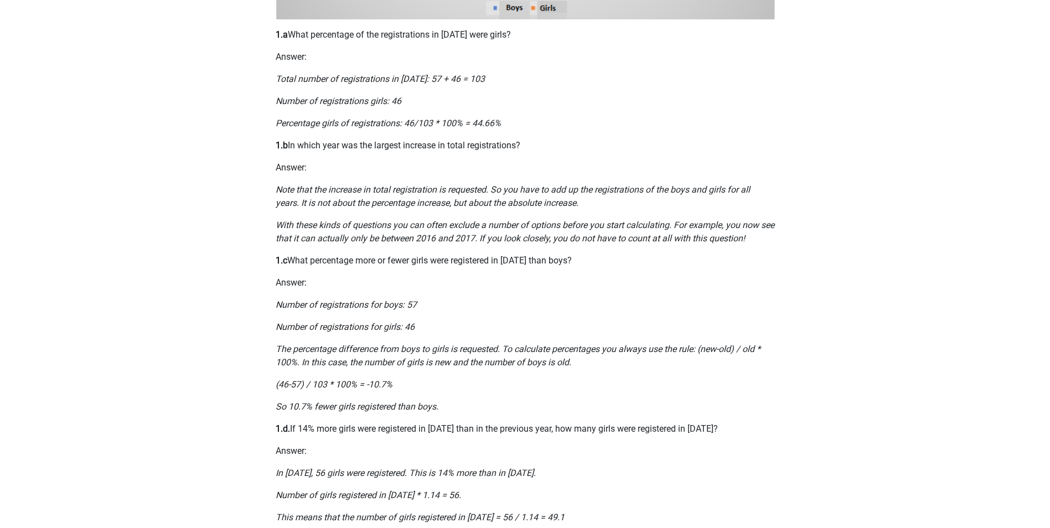
drag, startPoint x: 568, startPoint y: 372, endPoint x: 572, endPoint y: 364, distance: 9.4
click at [569, 371] on div "The Numerical Reasoning part of the Aptitude Test, tests how well you can inter…" at bounding box center [525, 73] width 526 height 989
drag, startPoint x: 589, startPoint y: 345, endPoint x: 685, endPoint y: 349, distance: 95.8
click at [685, 349] on icon "The percentage difference from boys to girls is requested. To calculate percent…" at bounding box center [518, 356] width 485 height 24
drag, startPoint x: 685, startPoint y: 349, endPoint x: 709, endPoint y: 351, distance: 24.5
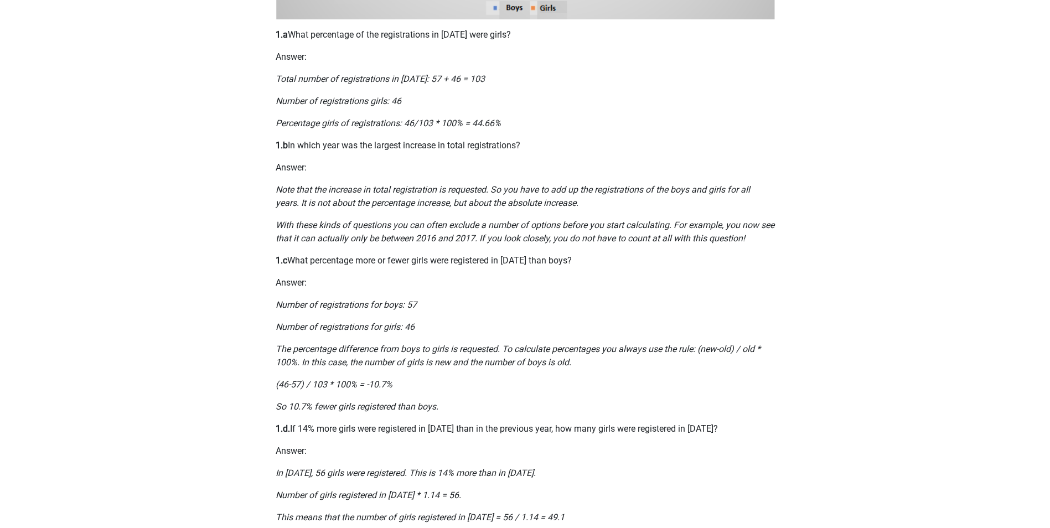
click at [709, 351] on icon "The percentage difference from boys to girls is requested. To calculate percent…" at bounding box center [518, 356] width 485 height 24
click at [731, 350] on icon "The percentage difference from boys to girls is requested. To calculate percent…" at bounding box center [518, 356] width 485 height 24
drag, startPoint x: 746, startPoint y: 349, endPoint x: 760, endPoint y: 350, distance: 14.4
click at [760, 350] on icon "The percentage difference from boys to girls is requested. To calculate percent…" at bounding box center [518, 356] width 485 height 24
drag, startPoint x: 281, startPoint y: 382, endPoint x: 299, endPoint y: 386, distance: 19.1
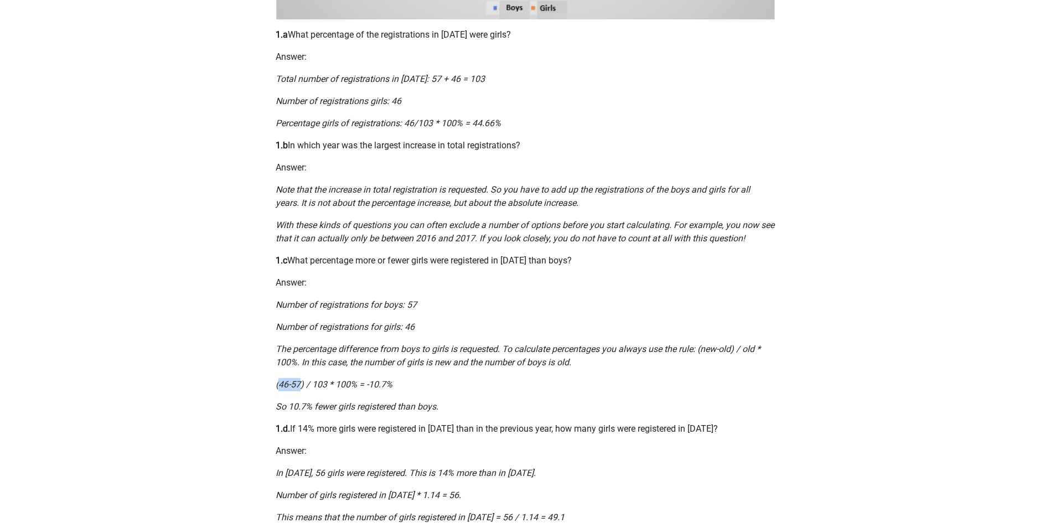
click at [299, 386] on icon "(46-57) / 103 * 100% = -10.7%" at bounding box center [334, 384] width 117 height 11
drag, startPoint x: 299, startPoint y: 386, endPoint x: 329, endPoint y: 383, distance: 30.0
click at [329, 383] on icon "(46-57) / 103 * 100% = -10.7%" at bounding box center [334, 384] width 117 height 11
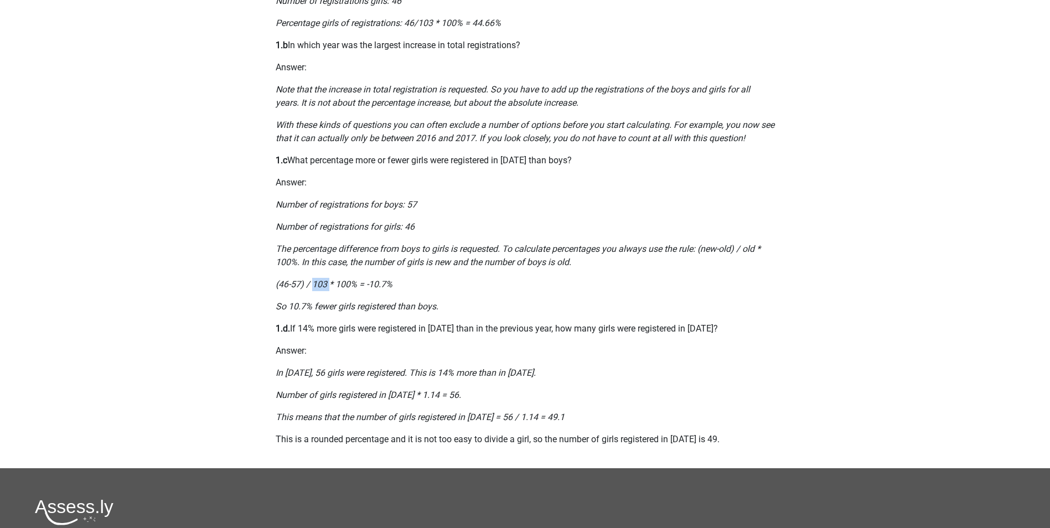
scroll to position [609, 0]
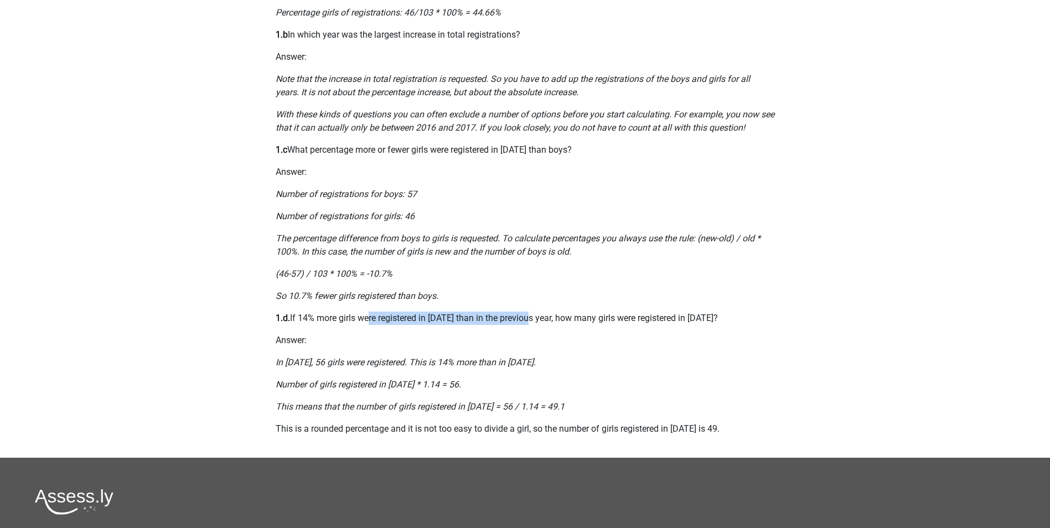
drag, startPoint x: 374, startPoint y: 318, endPoint x: 531, endPoint y: 314, distance: 156.7
click at [531, 314] on p "1.d. If 14% more girls were registered in 2013 than in the previous year, how m…" at bounding box center [525, 318] width 499 height 13
drag, startPoint x: 564, startPoint y: 319, endPoint x: 687, endPoint y: 314, distance: 123.5
click at [687, 314] on p "1.d. If 14% more girls were registered in 2013 than in the previous year, how m…" at bounding box center [525, 318] width 499 height 13
drag, startPoint x: 304, startPoint y: 319, endPoint x: 444, endPoint y: 319, distance: 139.5
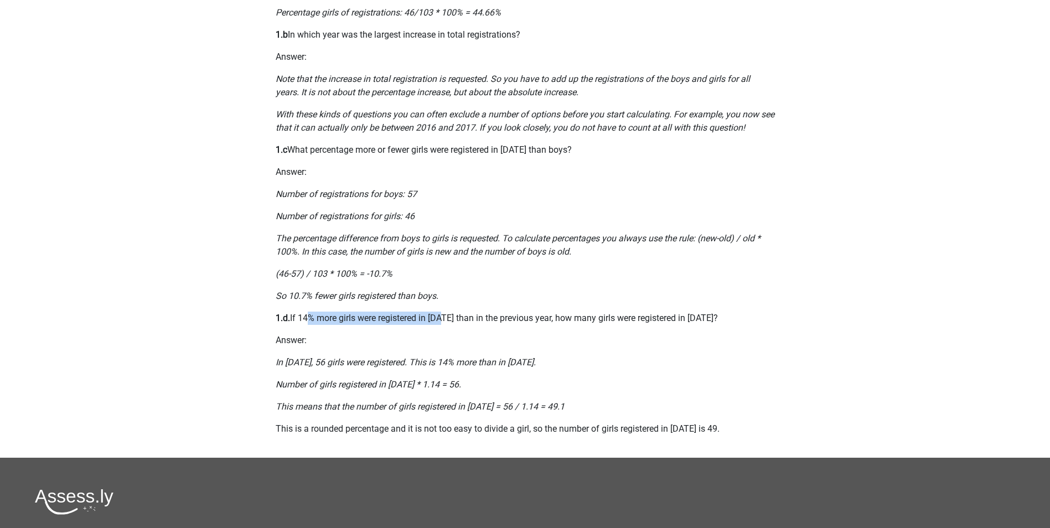
click at [444, 319] on p "1.d. If 14% more girls were registered in 2013 than in the previous year, how m…" at bounding box center [525, 318] width 499 height 13
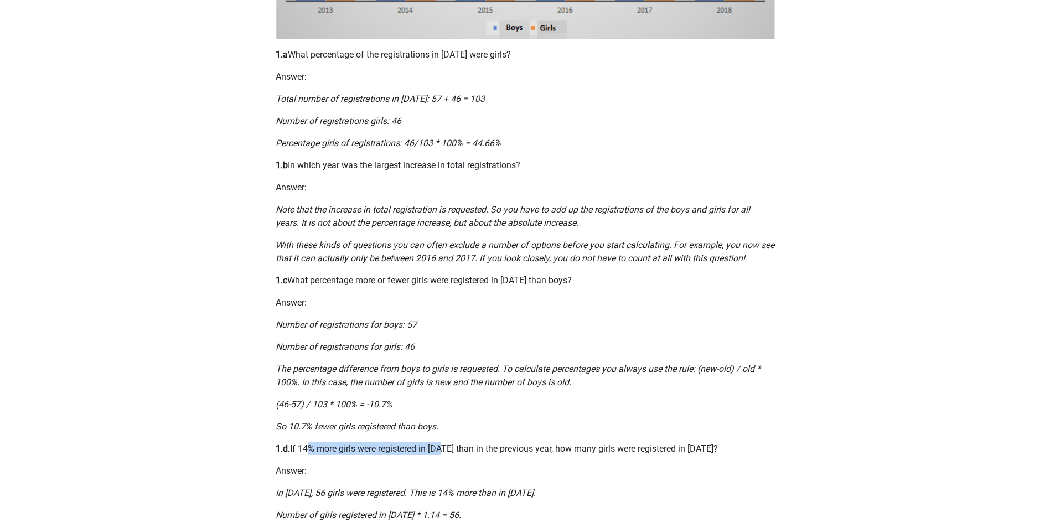
scroll to position [664, 0]
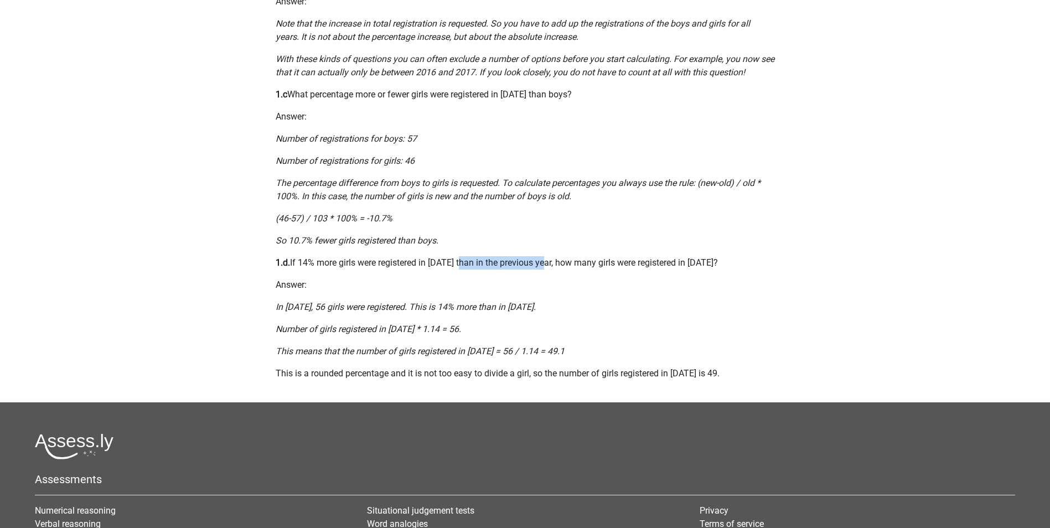
drag, startPoint x: 460, startPoint y: 262, endPoint x: 547, endPoint y: 262, distance: 86.3
click at [547, 262] on p "1.d. If 14% more girls were registered in 2013 than in the previous year, how m…" at bounding box center [525, 262] width 499 height 13
drag, startPoint x: 544, startPoint y: 346, endPoint x: 568, endPoint y: 349, distance: 24.0
click at [568, 349] on p "This means that the number of girls registered in 2012 = 56 / 1.14 = 49.1" at bounding box center [525, 351] width 499 height 13
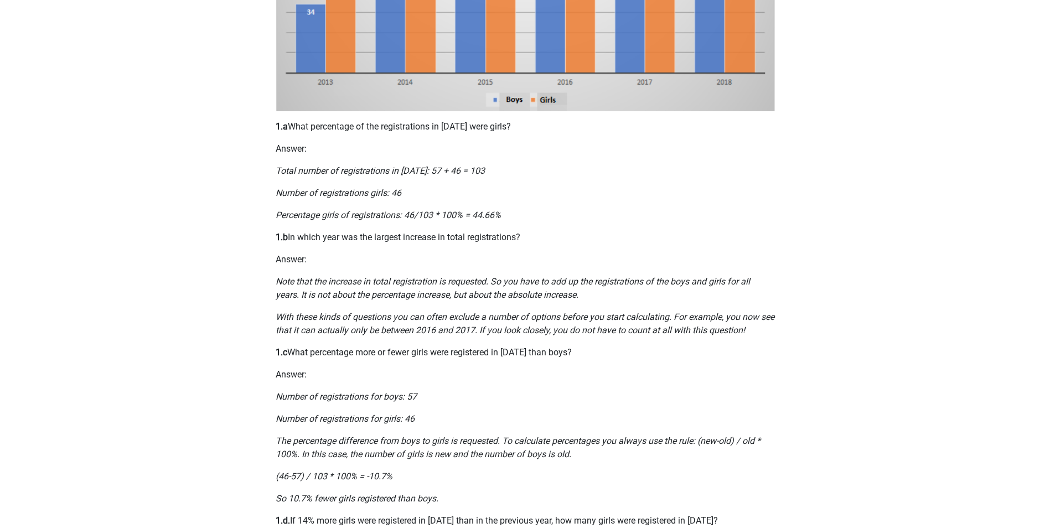
scroll to position [222, 0]
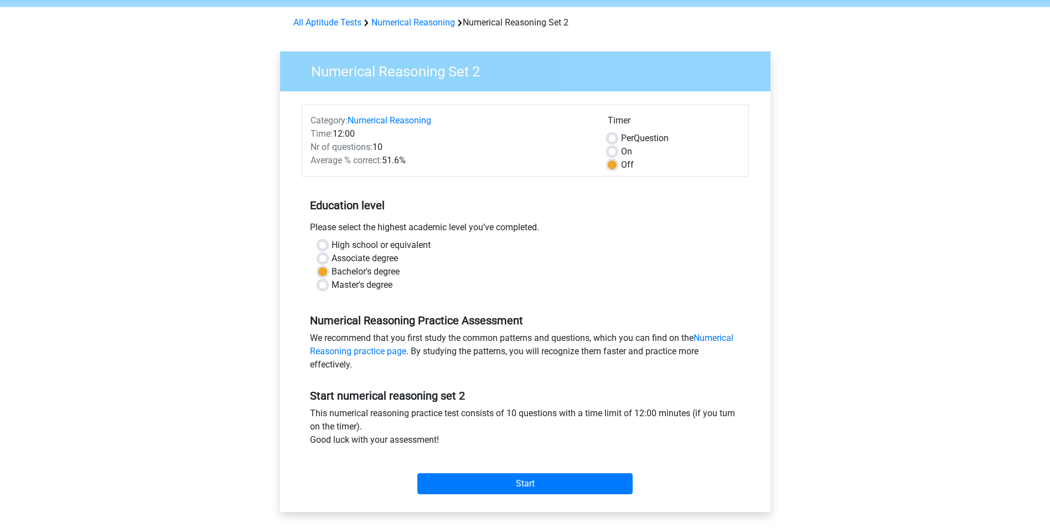
scroll to position [55, 0]
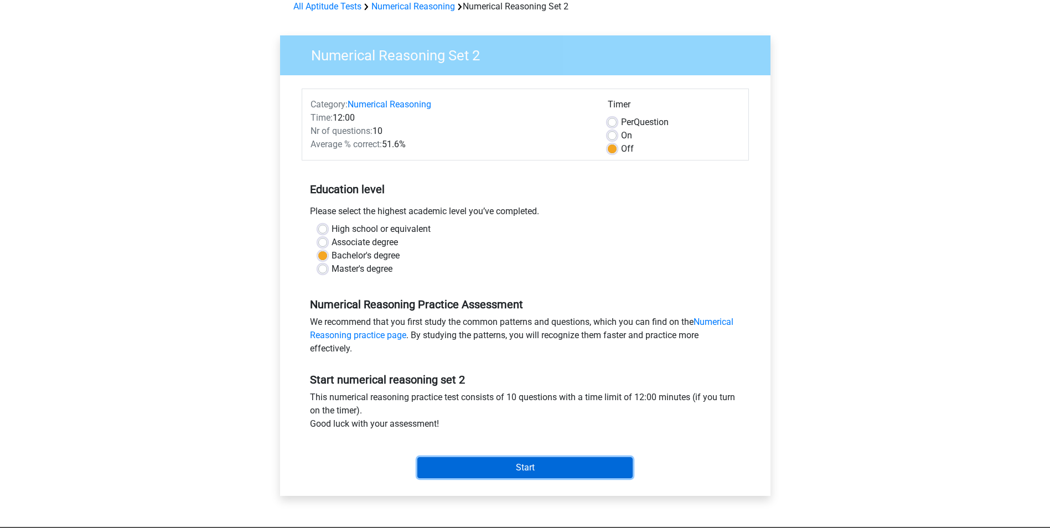
click at [530, 461] on input "Start" at bounding box center [524, 467] width 215 height 21
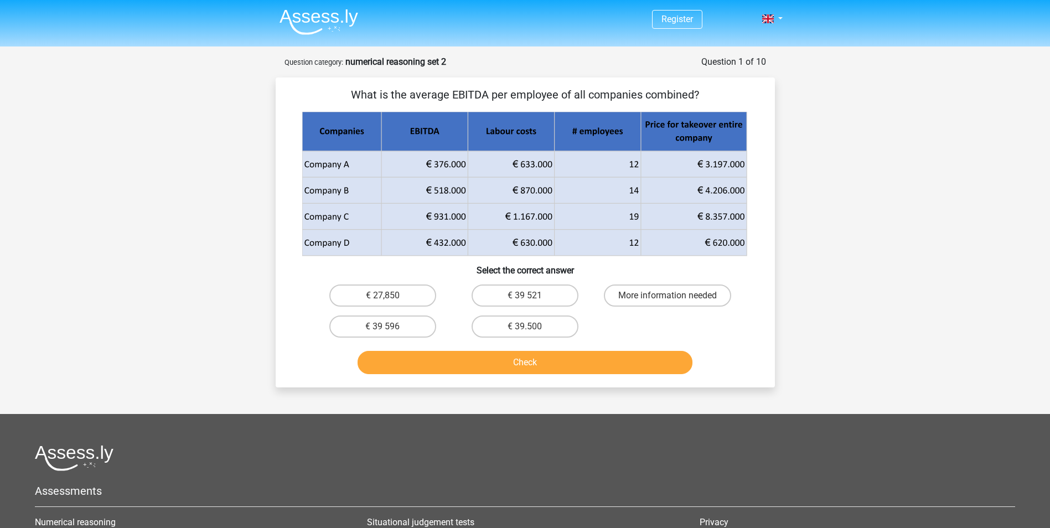
drag, startPoint x: 389, startPoint y: 94, endPoint x: 688, endPoint y: 100, distance: 299.5
click at [688, 100] on p "What is the average EBITDA per employee of all companies combined?" at bounding box center [525, 94] width 464 height 17
click at [371, 322] on label "€ 39 596" at bounding box center [382, 326] width 107 height 22
click at [382, 327] on input "€ 39 596" at bounding box center [385, 330] width 7 height 7
radio input "true"
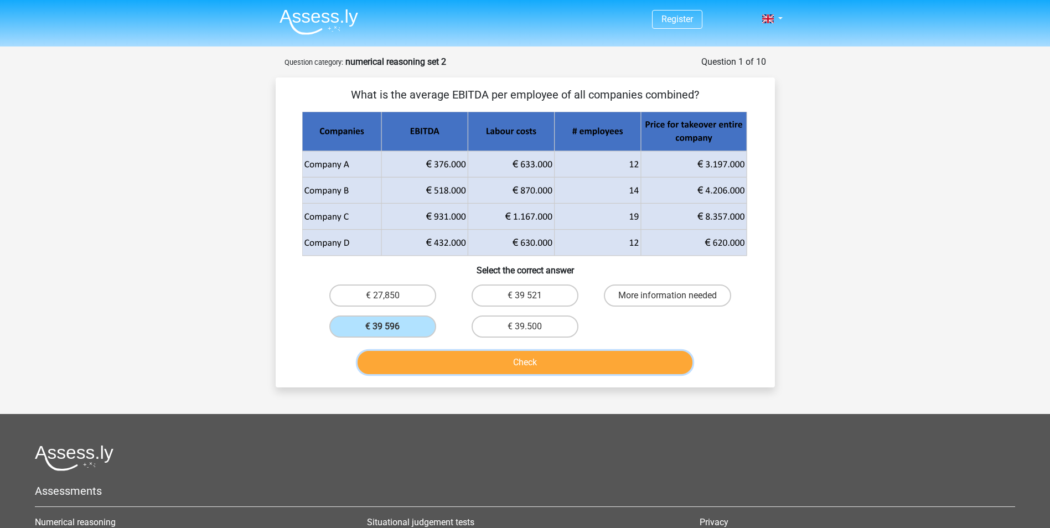
click at [408, 371] on button "Check" at bounding box center [525, 362] width 335 height 23
